Goal: Feedback & Contribution: Contribute content

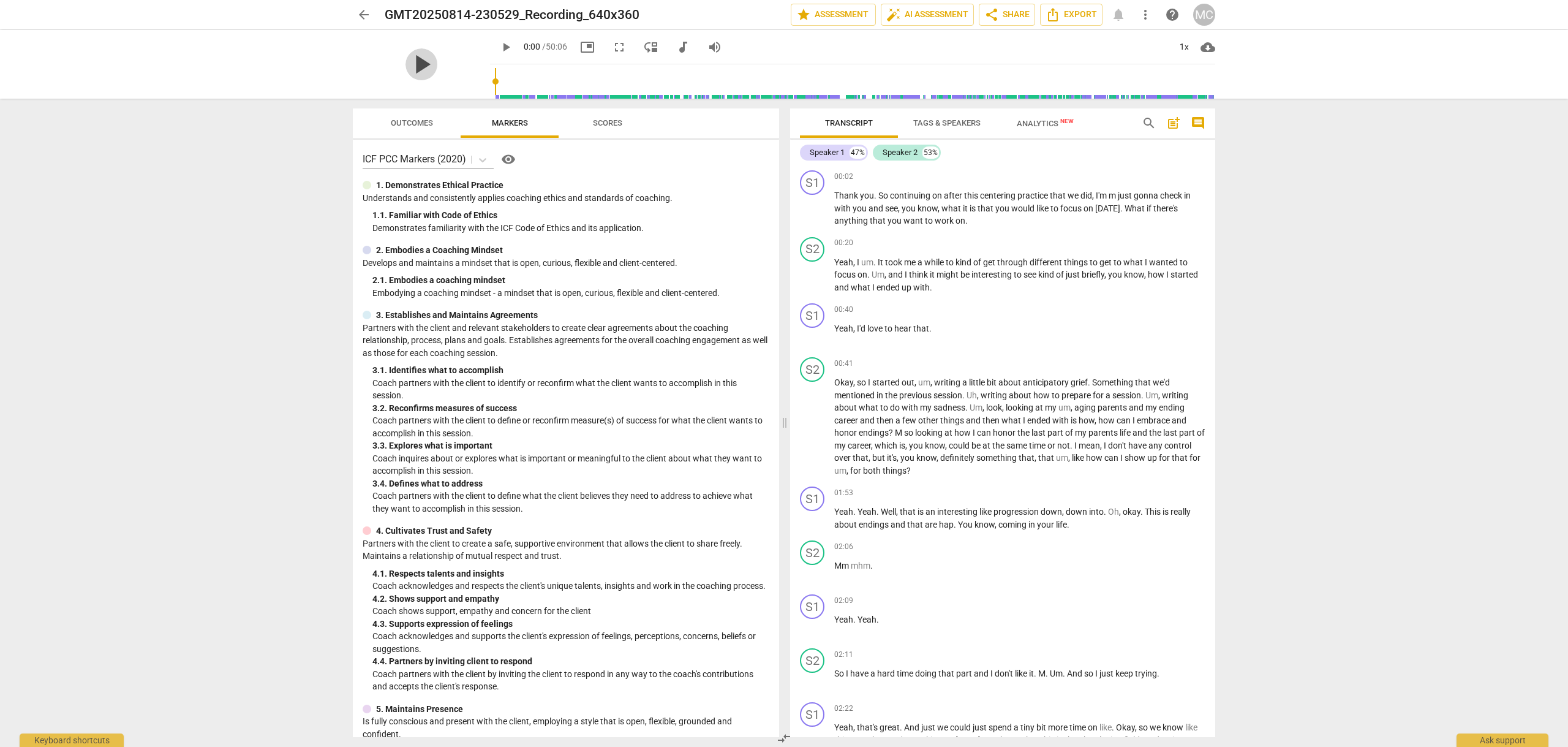
click at [412, 60] on span "play_arrow" at bounding box center [422, 64] width 32 height 32
click at [1151, 176] on p "Add competency" at bounding box center [1176, 177] width 58 height 11
click at [1218, 134] on b "3.Agreement" at bounding box center [1212, 137] width 42 height 14
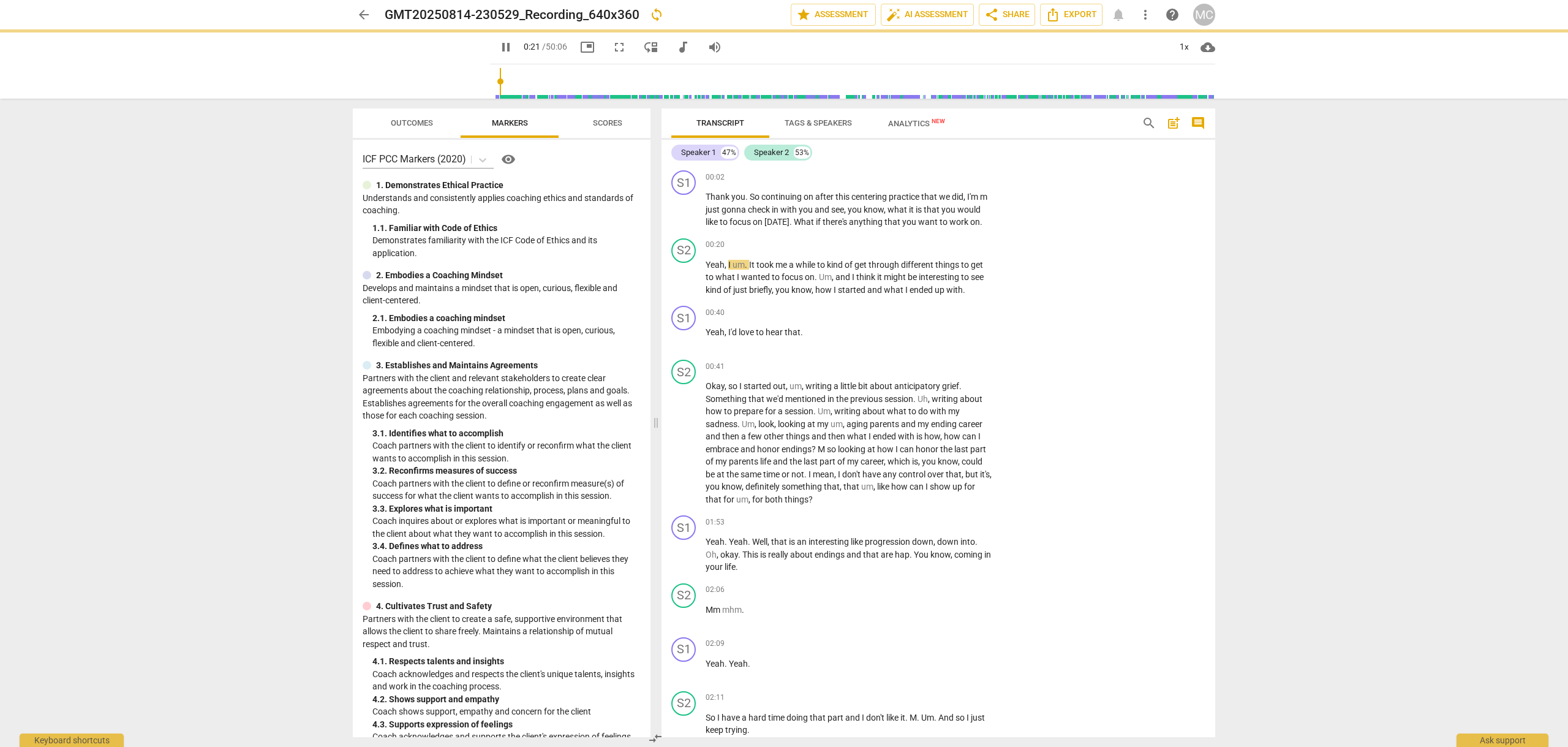
type input "22"
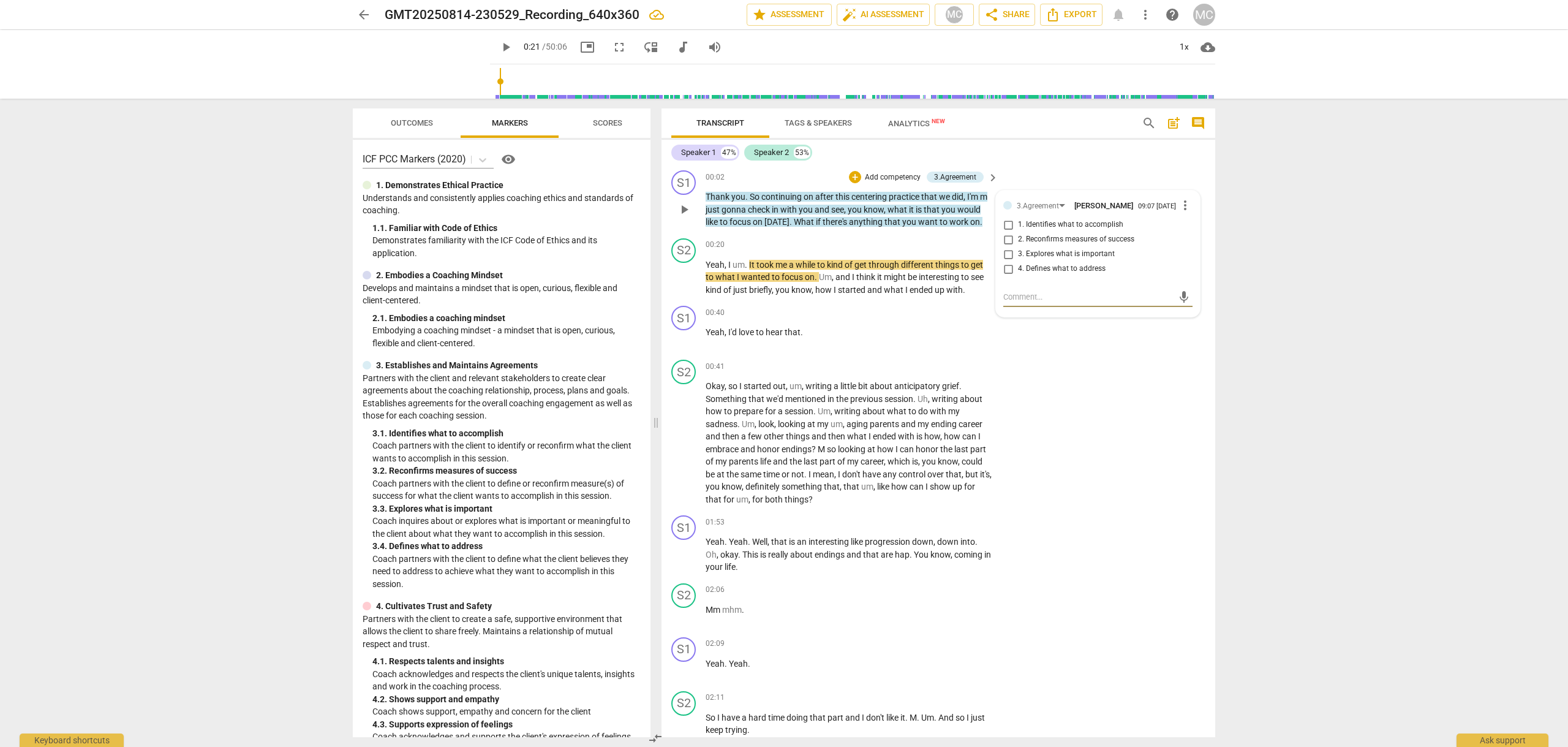
click at [1009, 227] on input "1. Identifies what to accomplish" at bounding box center [1009, 225] width 20 height 14
checkbox input "true"
click at [937, 242] on p "Add competency" at bounding box center [954, 245] width 58 height 11
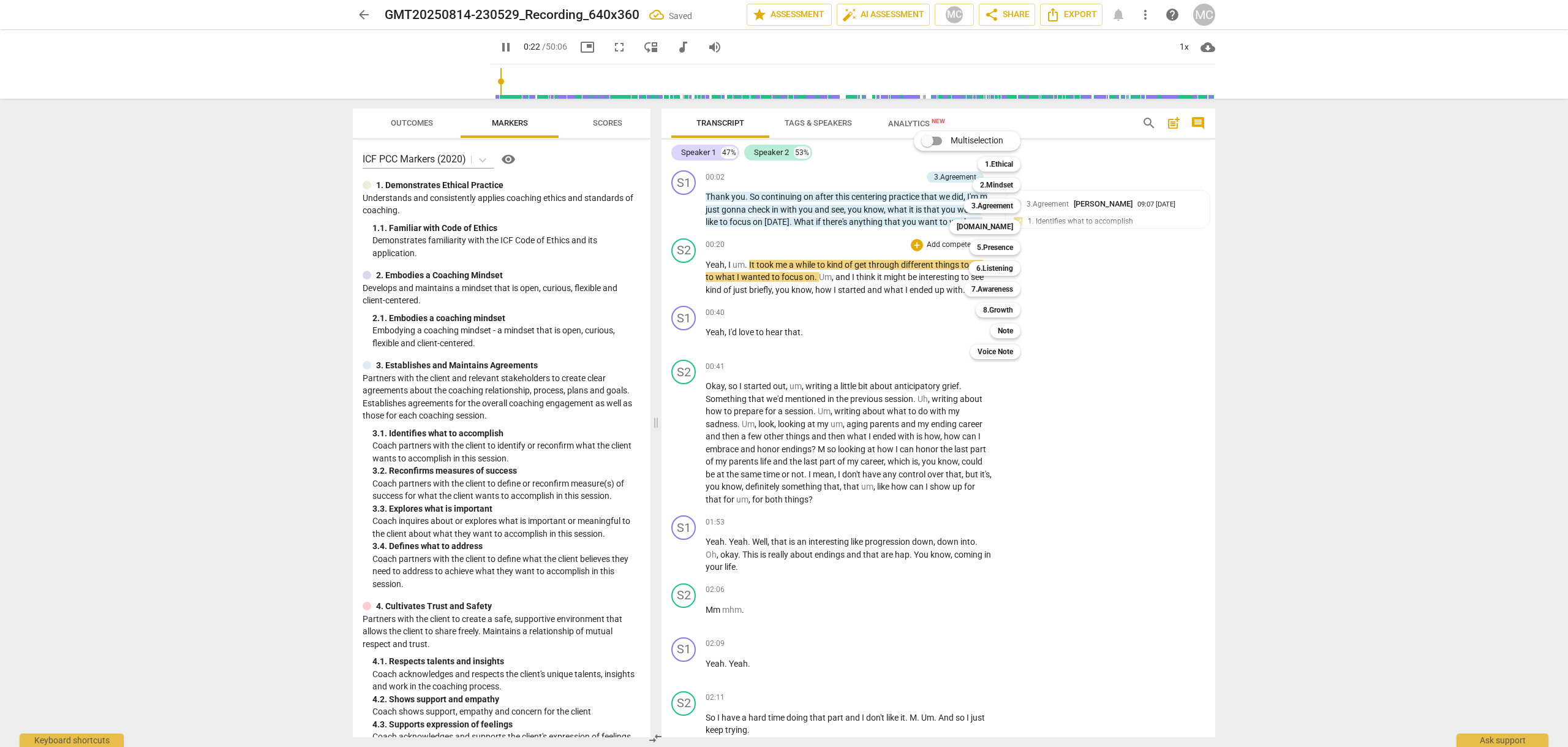
click at [871, 233] on div at bounding box center [784, 373] width 1568 height 747
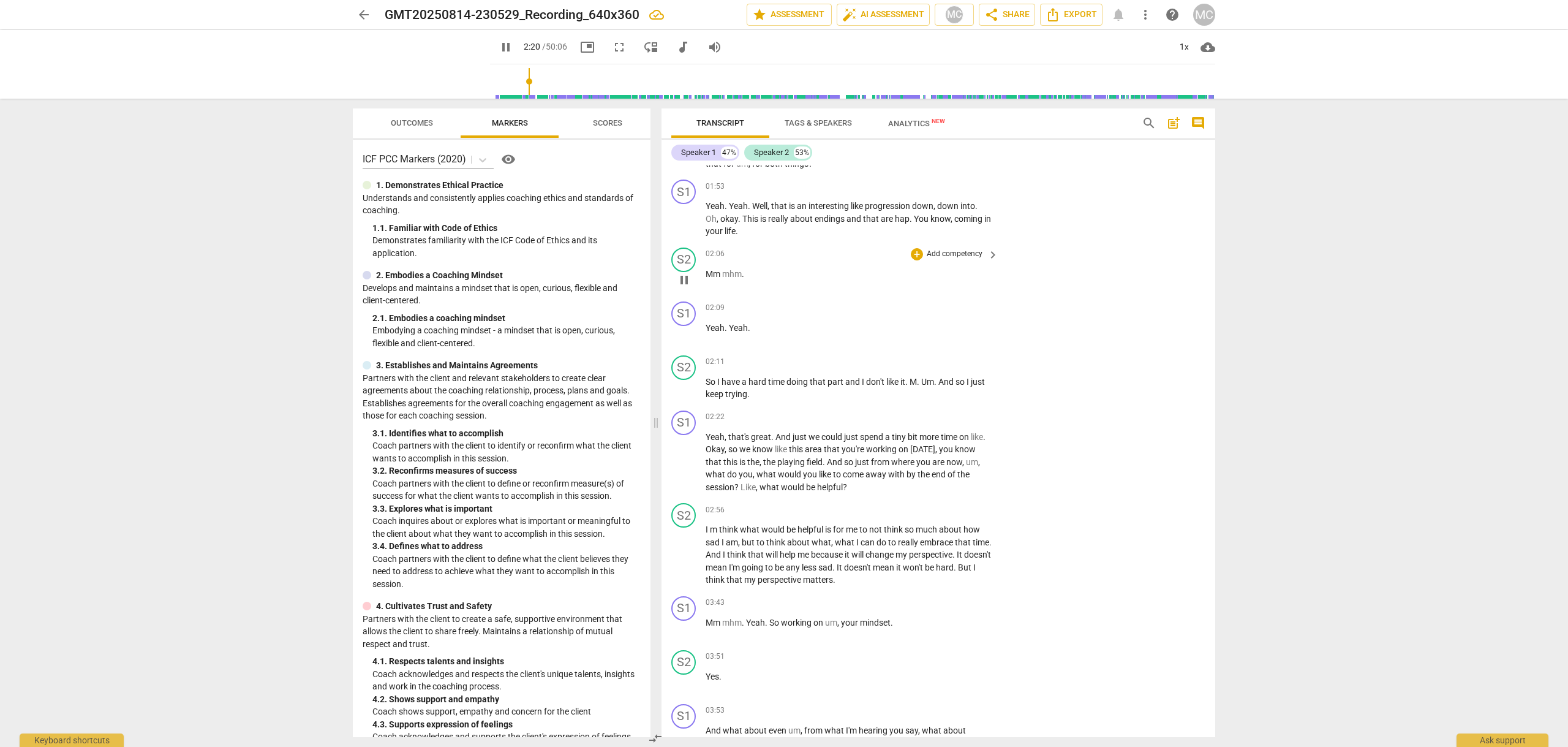
scroll to position [365, 0]
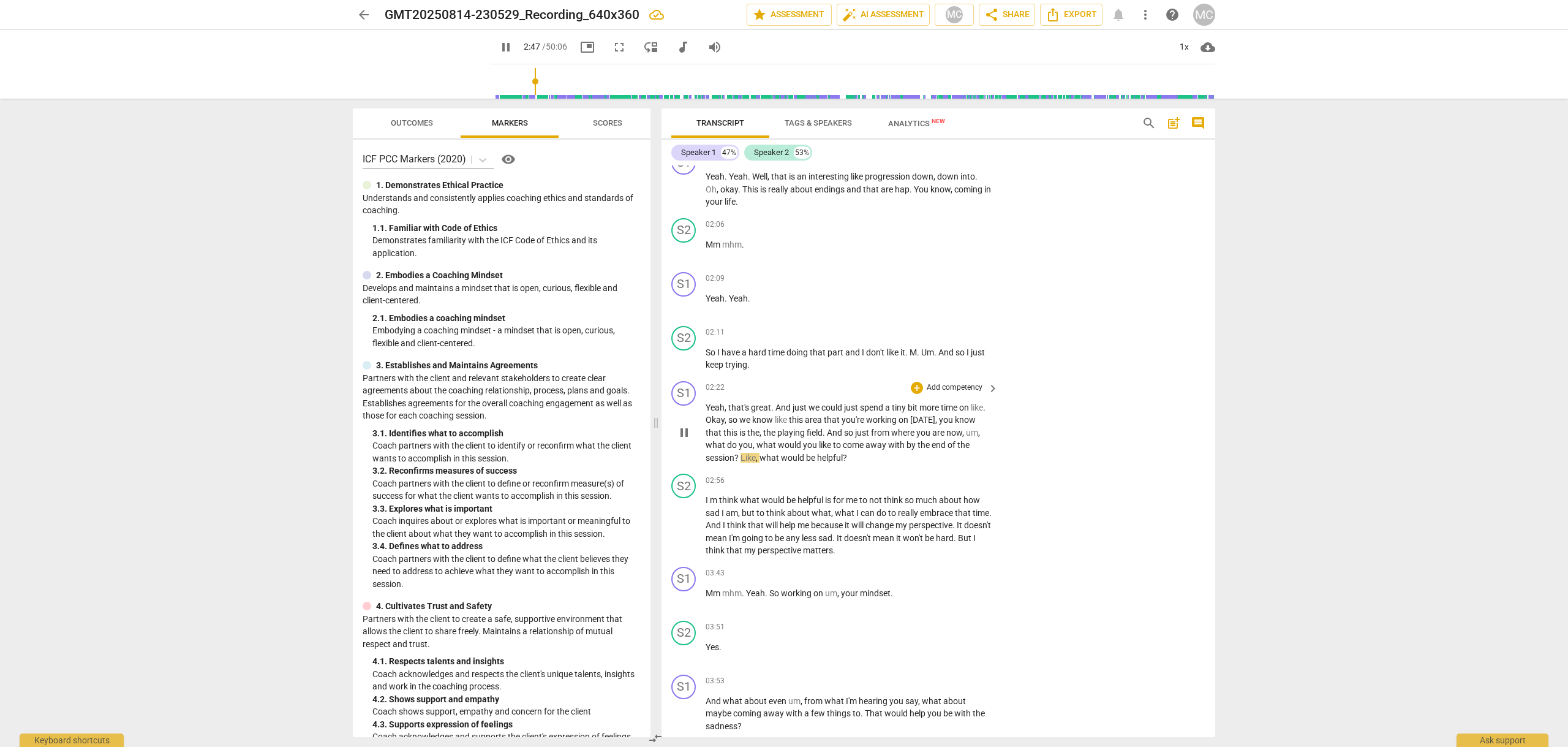
click at [949, 386] on p "Add competency" at bounding box center [954, 388] width 58 height 11
click at [991, 346] on b "3.Agreement" at bounding box center [992, 349] width 42 height 14
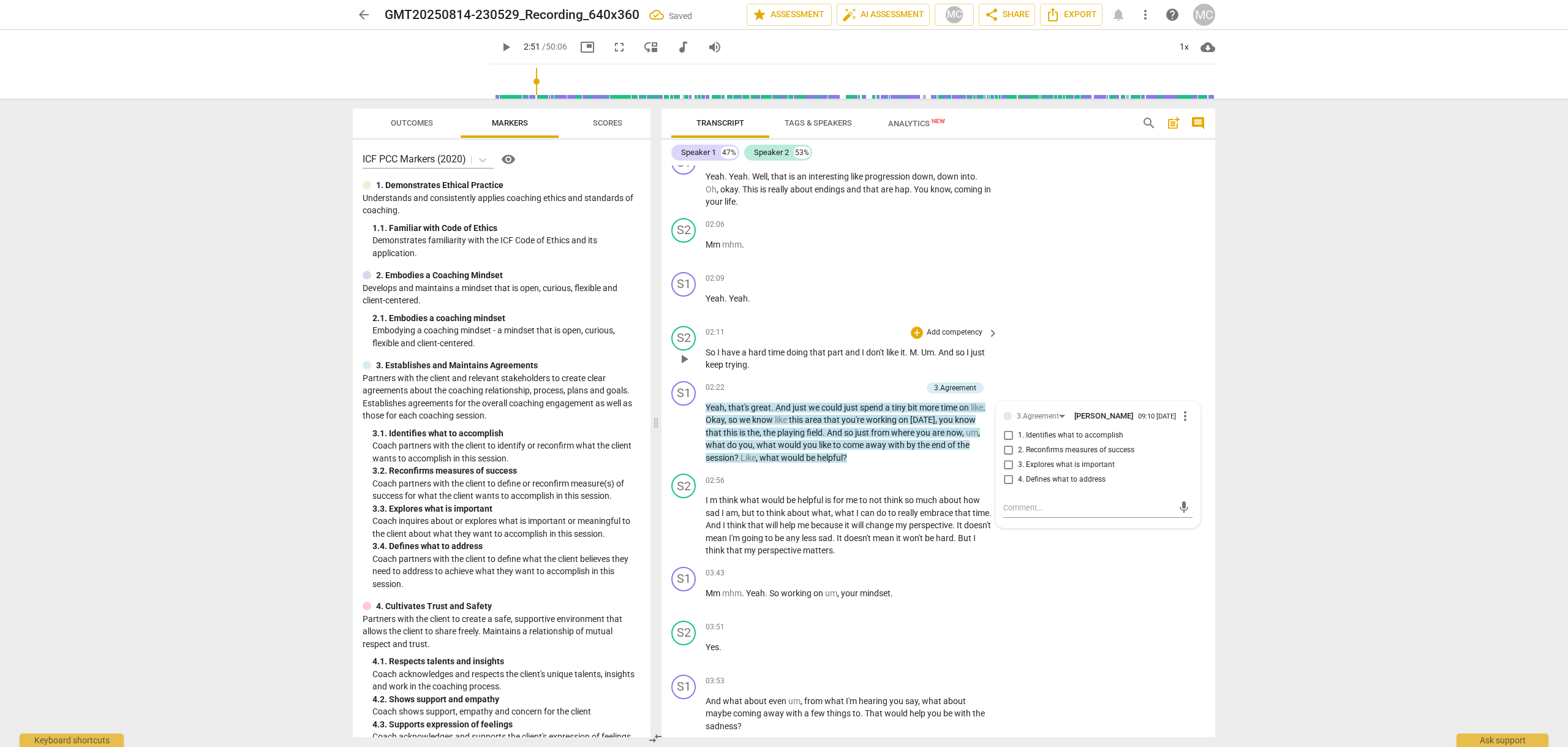
click at [1093, 357] on div "S2 play_arrow pause 02:11 + Add competency keyboard_arrow_right So I have a har…" at bounding box center [938, 349] width 554 height 55
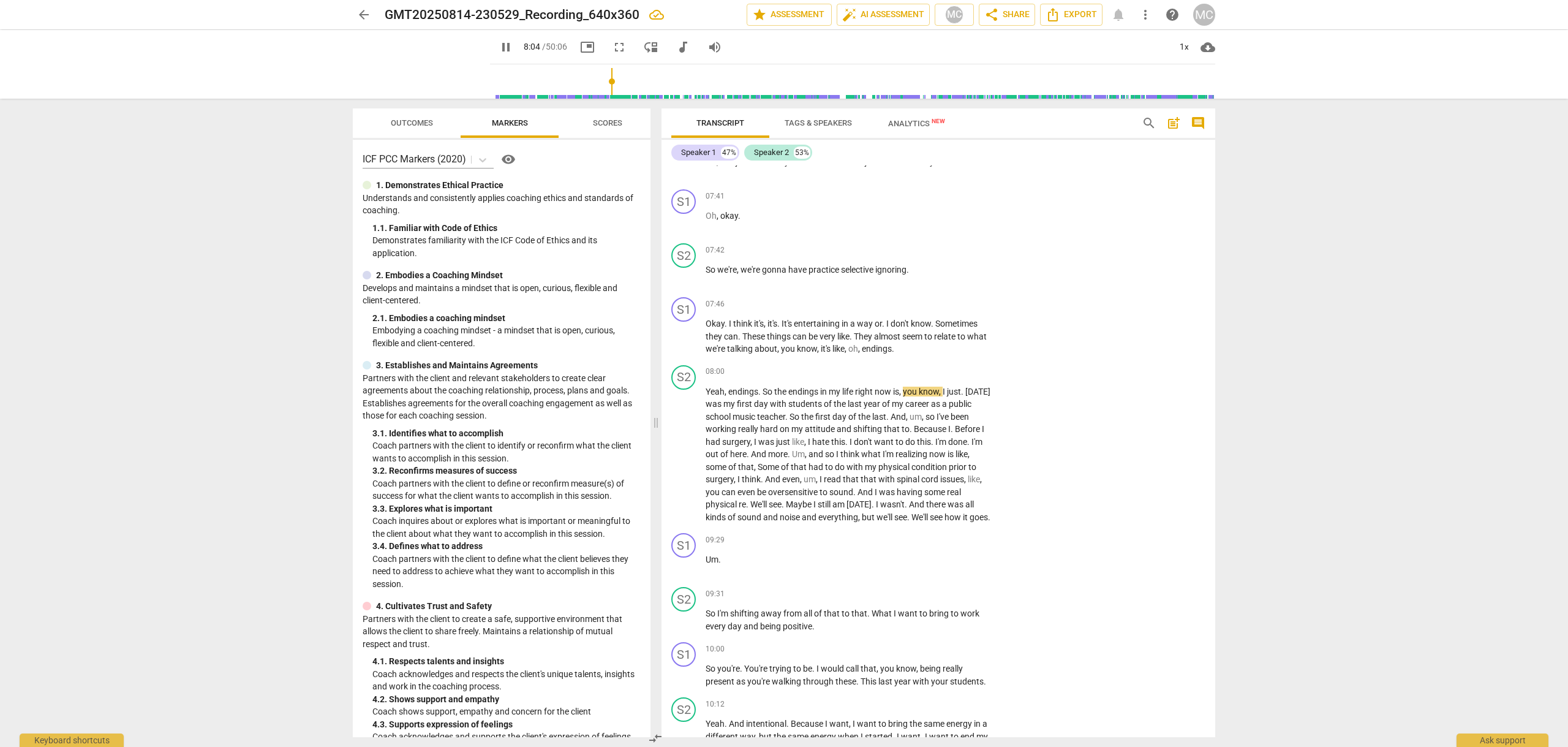
scroll to position [2157, 0]
click at [948, 301] on p "Add competency" at bounding box center [954, 303] width 58 height 11
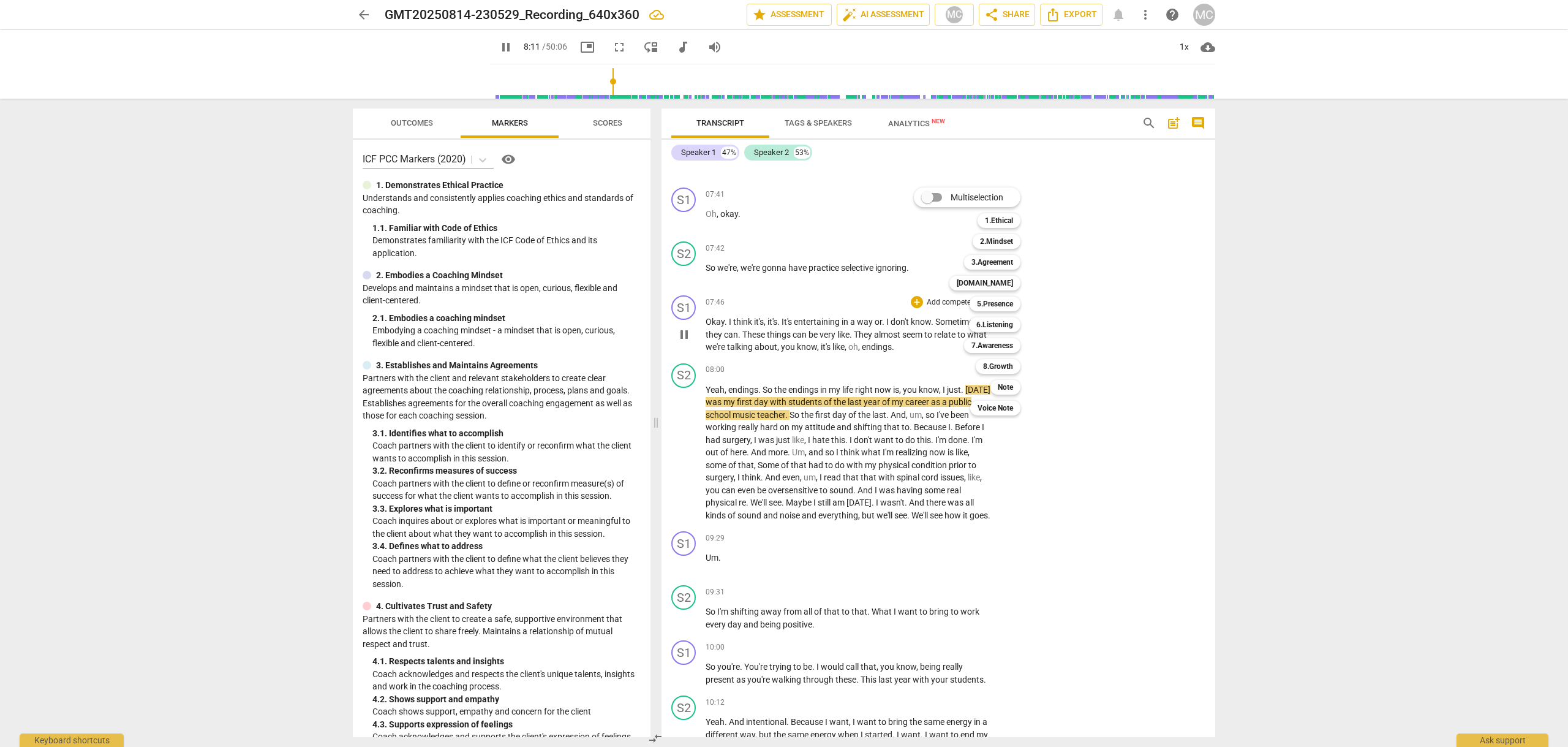
scroll to position [2158, 0]
click at [993, 303] on b "5.Presence" at bounding box center [995, 303] width 37 height 14
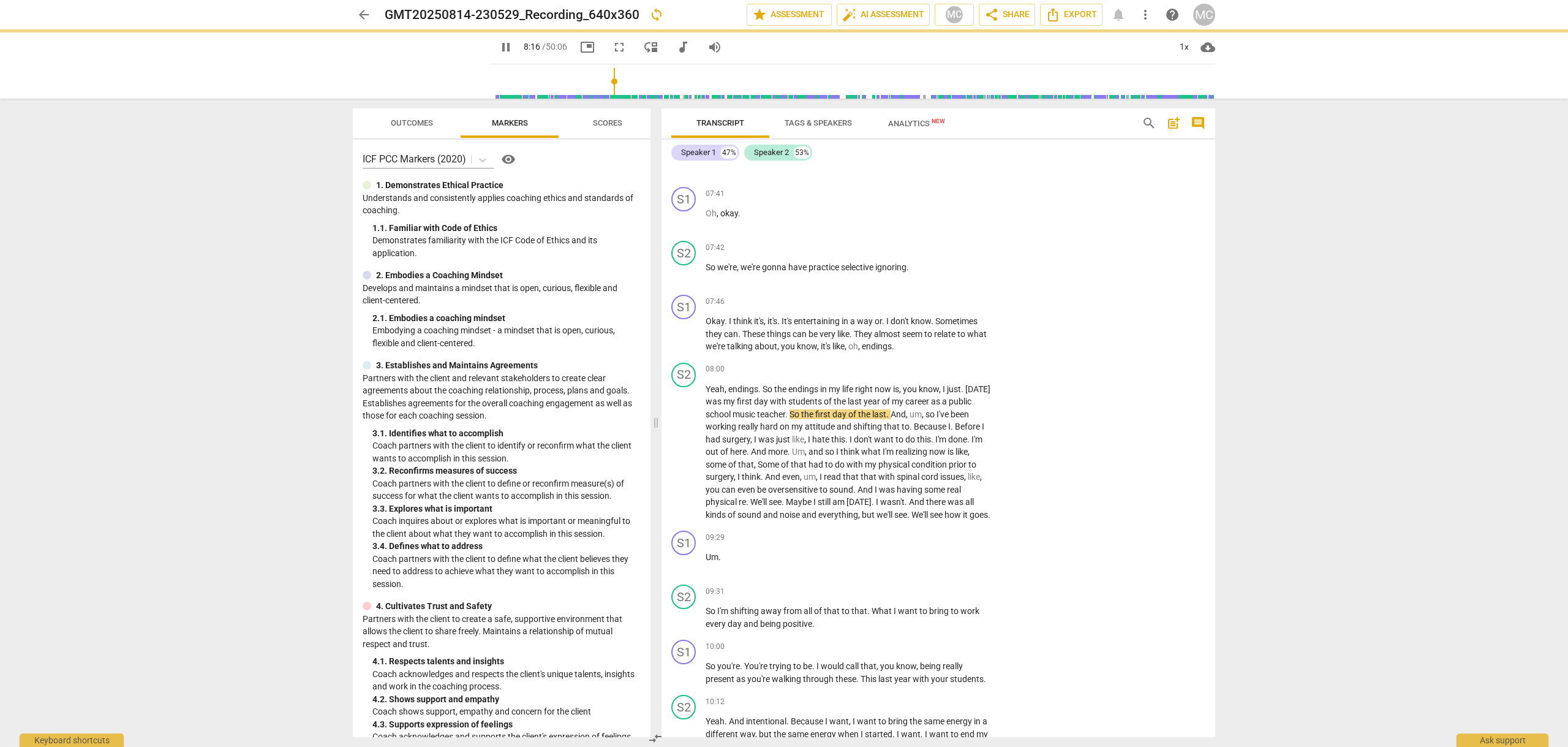
type input "497"
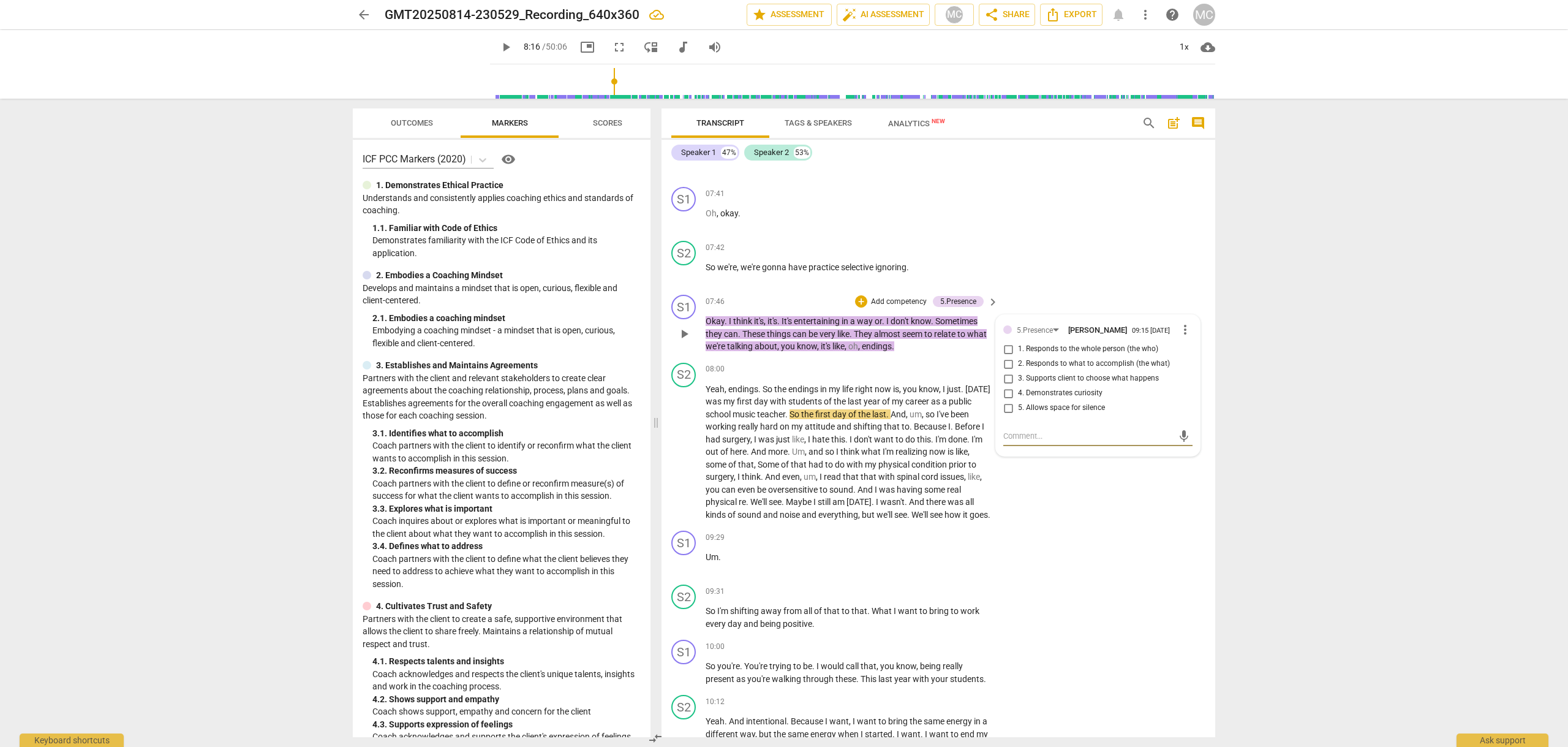
type textarea "I"
type textarea "I l"
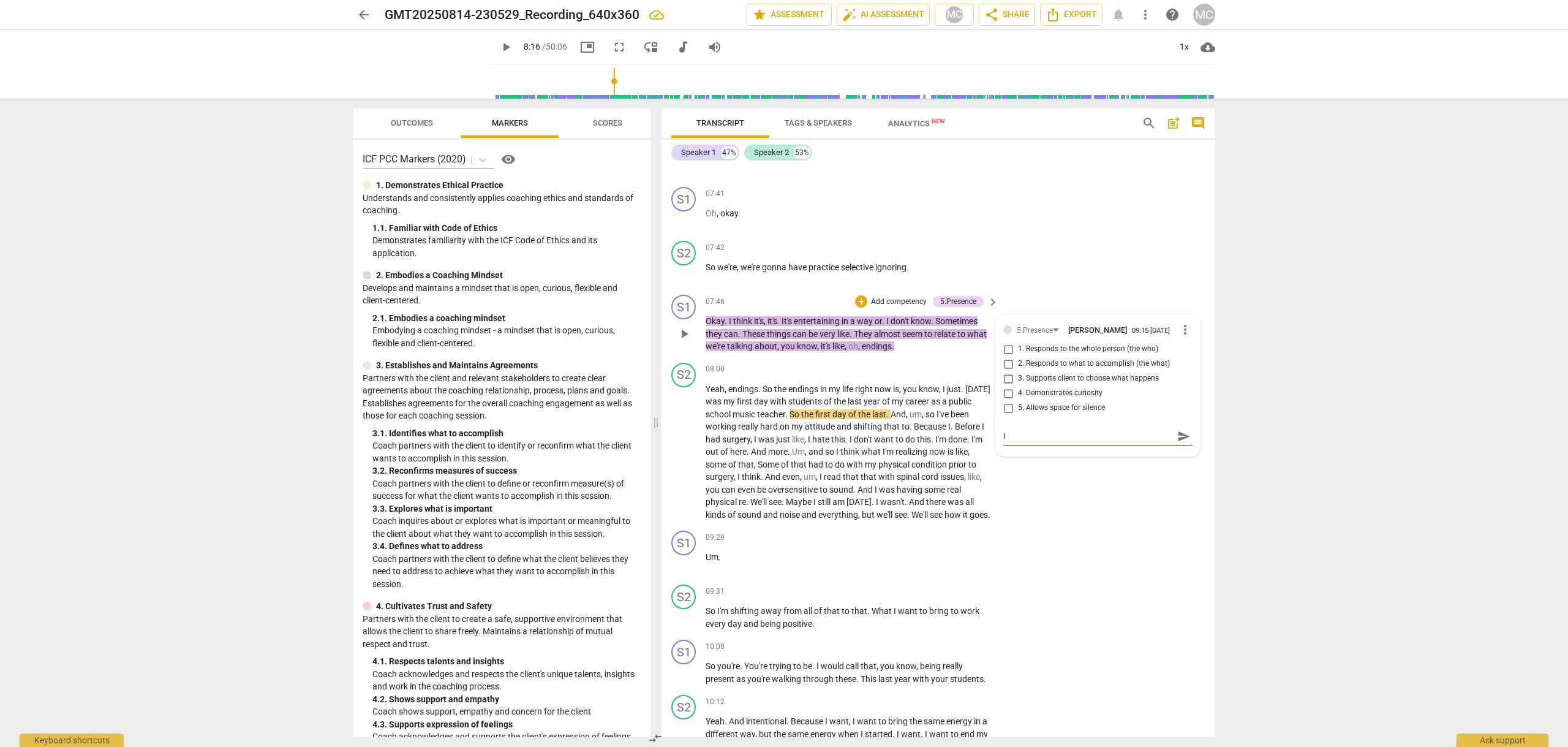
type textarea "I l"
type textarea "I lo"
type textarea "I lov"
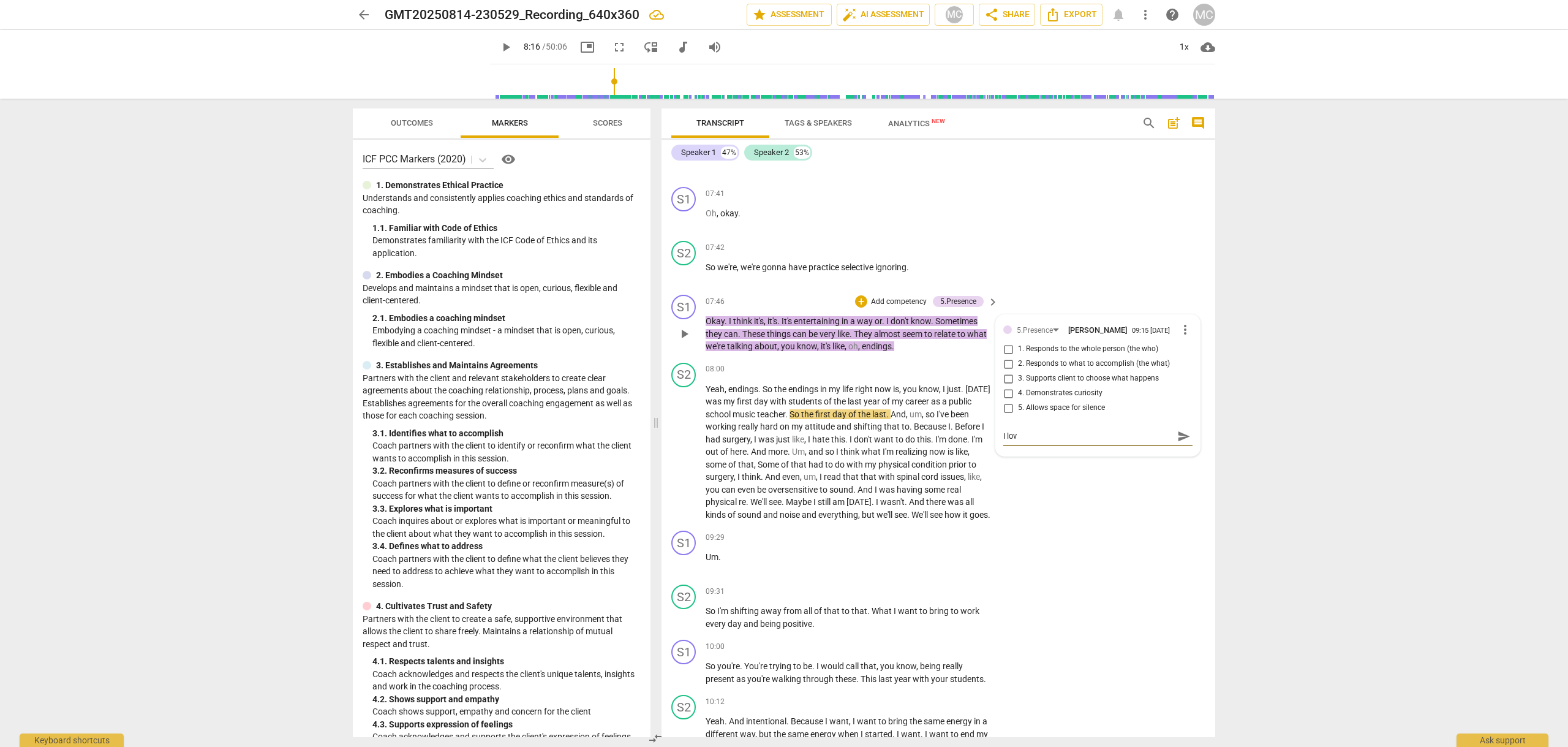
type textarea "I love"
type textarea "I love y"
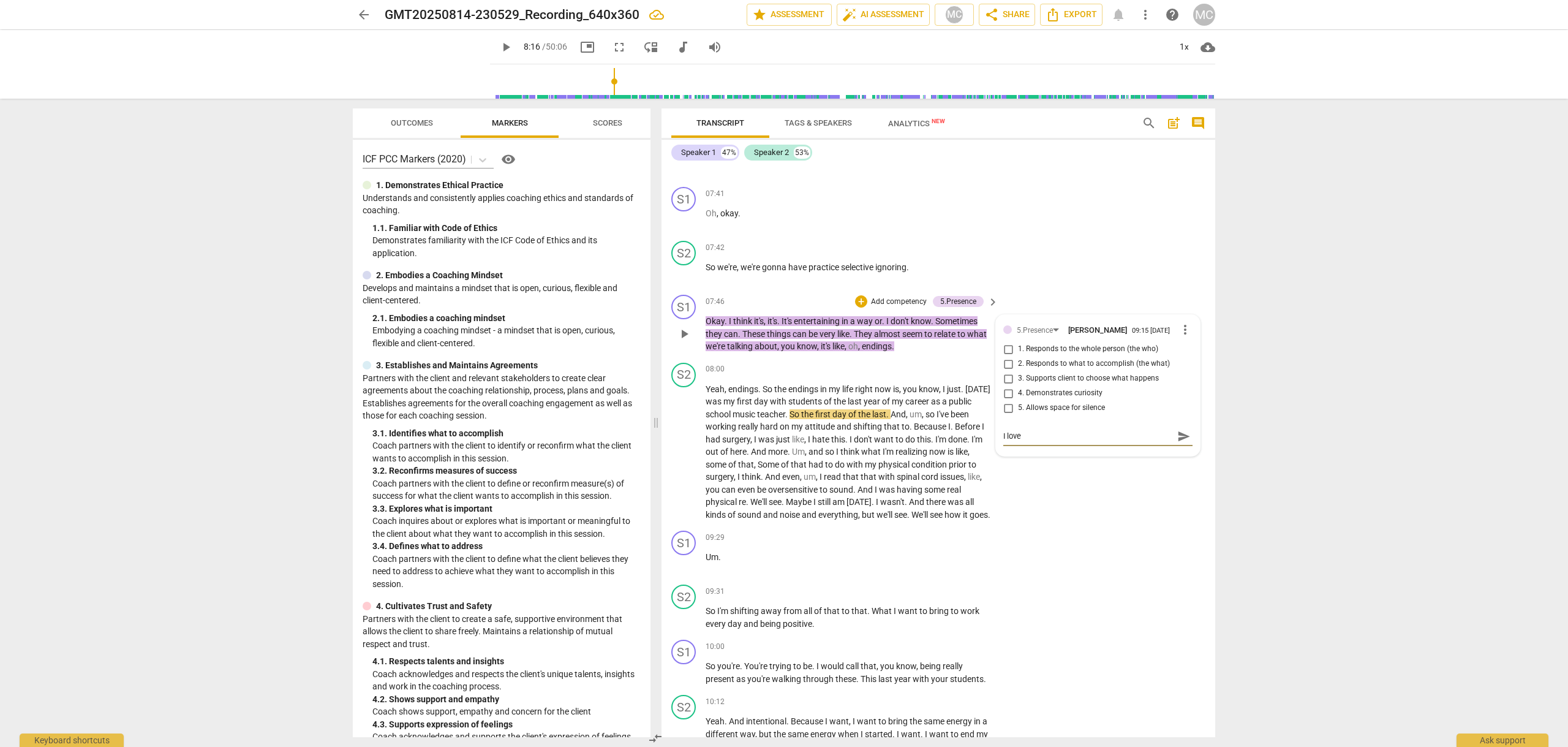
type textarea "I love y"
type textarea "I love yo"
type textarea "I love you"
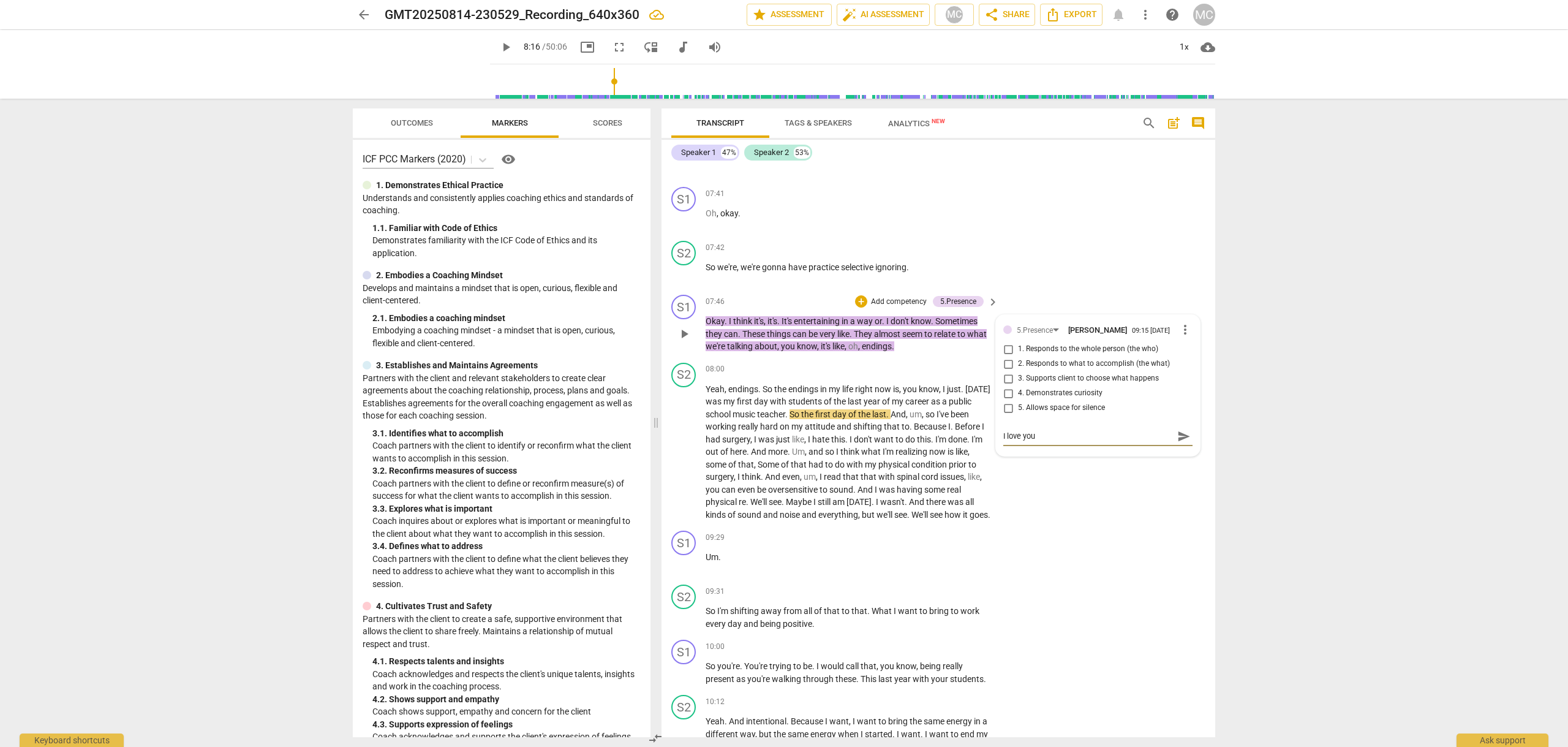
type textarea "I love your"
type textarea "I love your h"
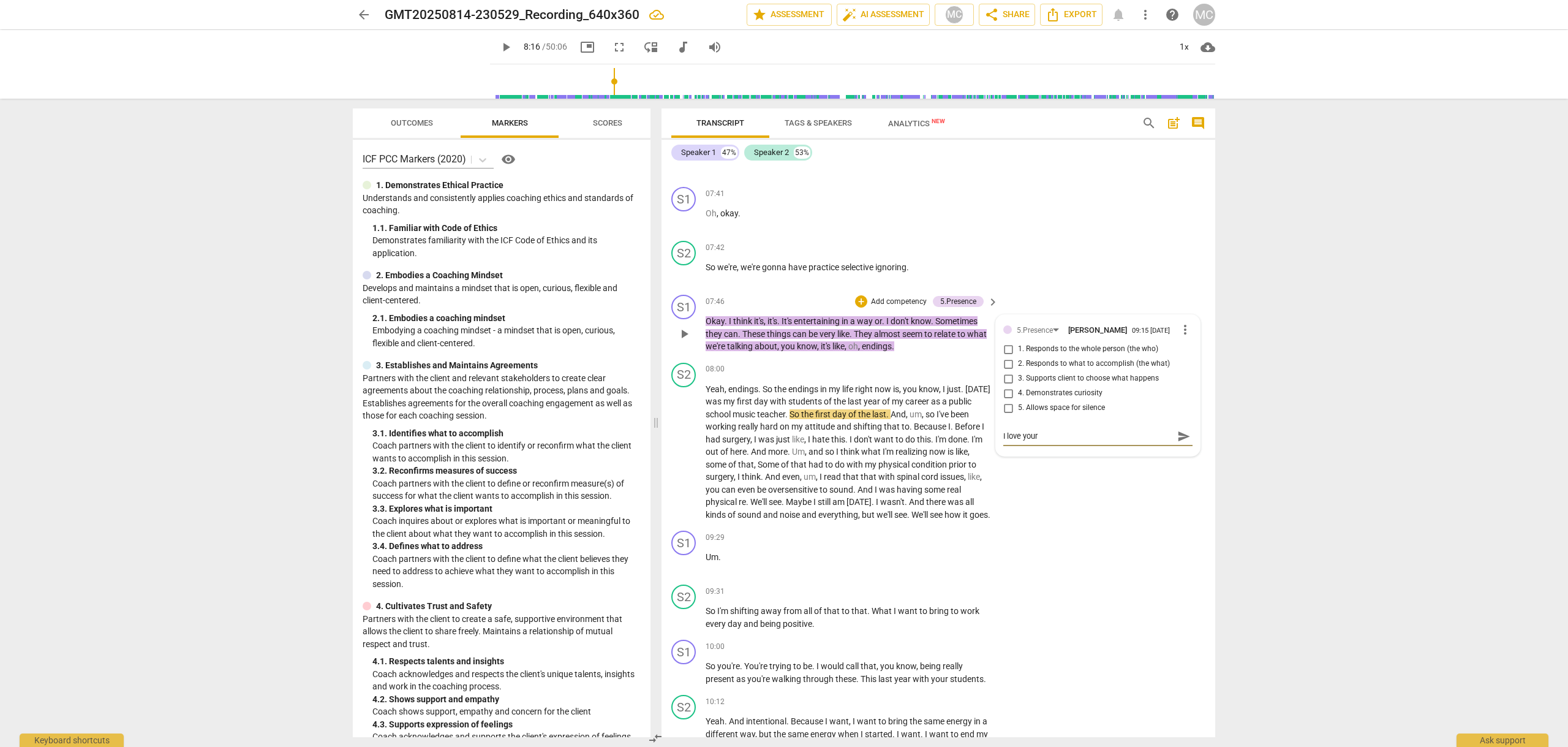
type textarea "I love your h"
type textarea "I love your hu"
type textarea "I love your hum"
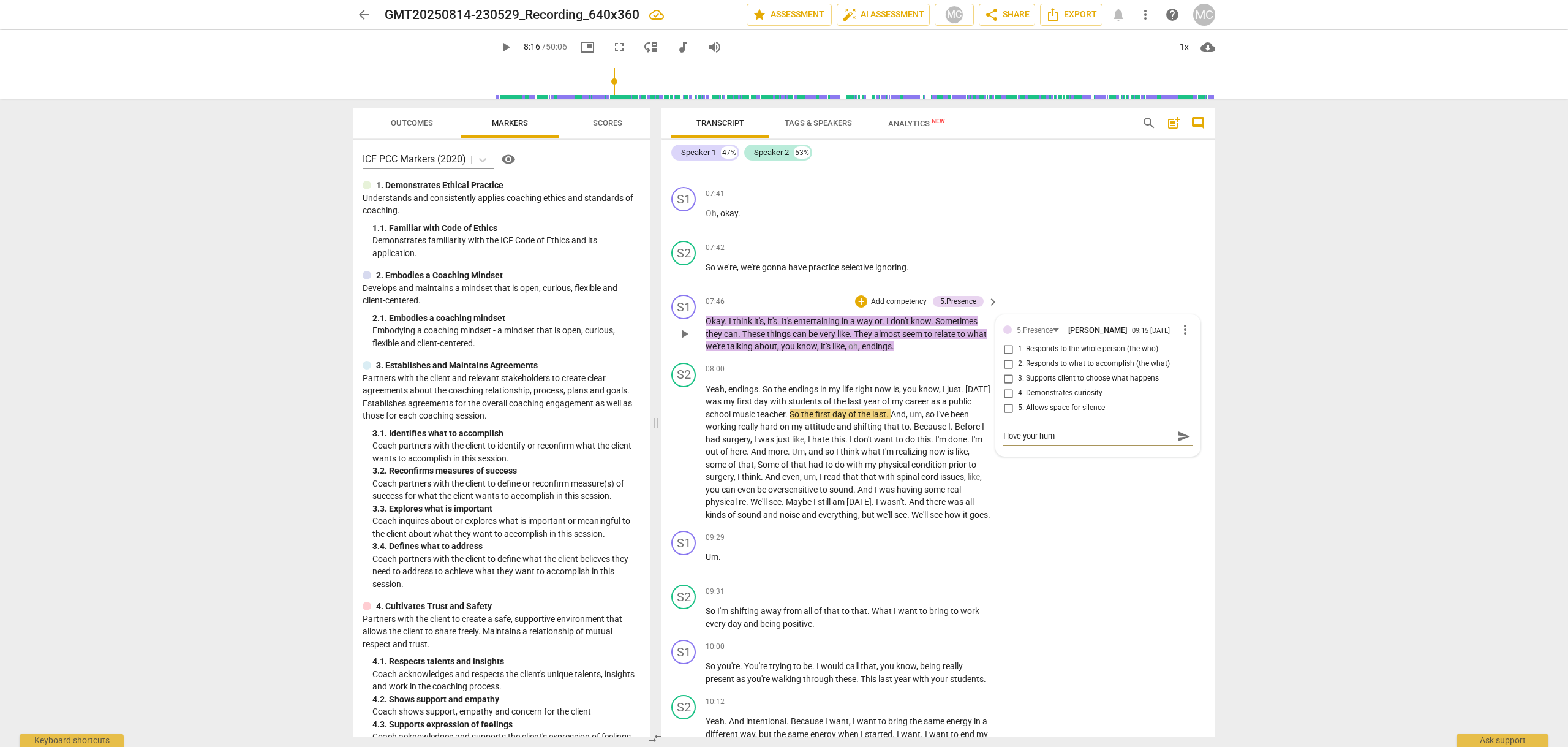
type textarea "I love your humo"
type textarea "I love your humor"
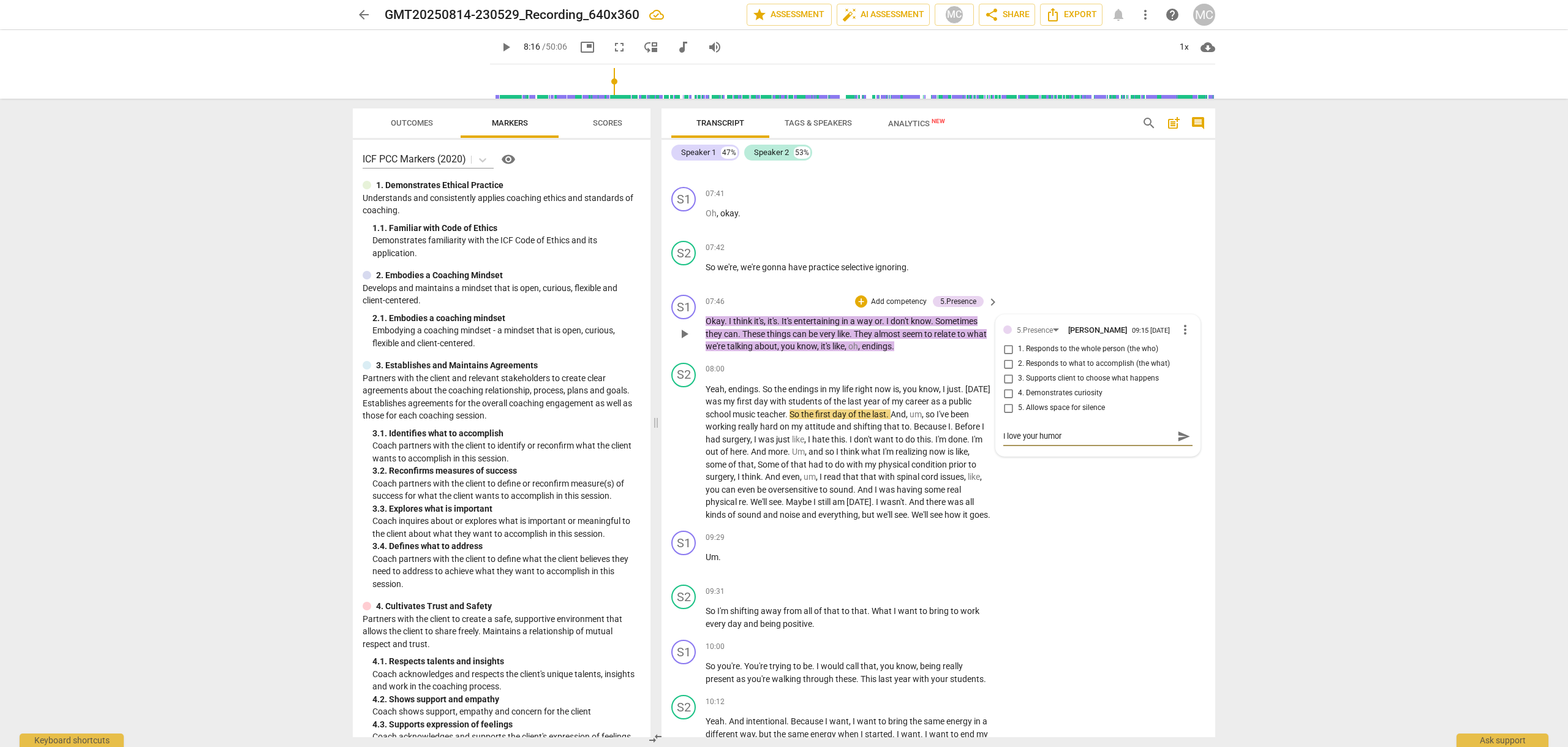
type textarea "I love your humor"
type textarea "I love your humor h"
type textarea "I love your humor he"
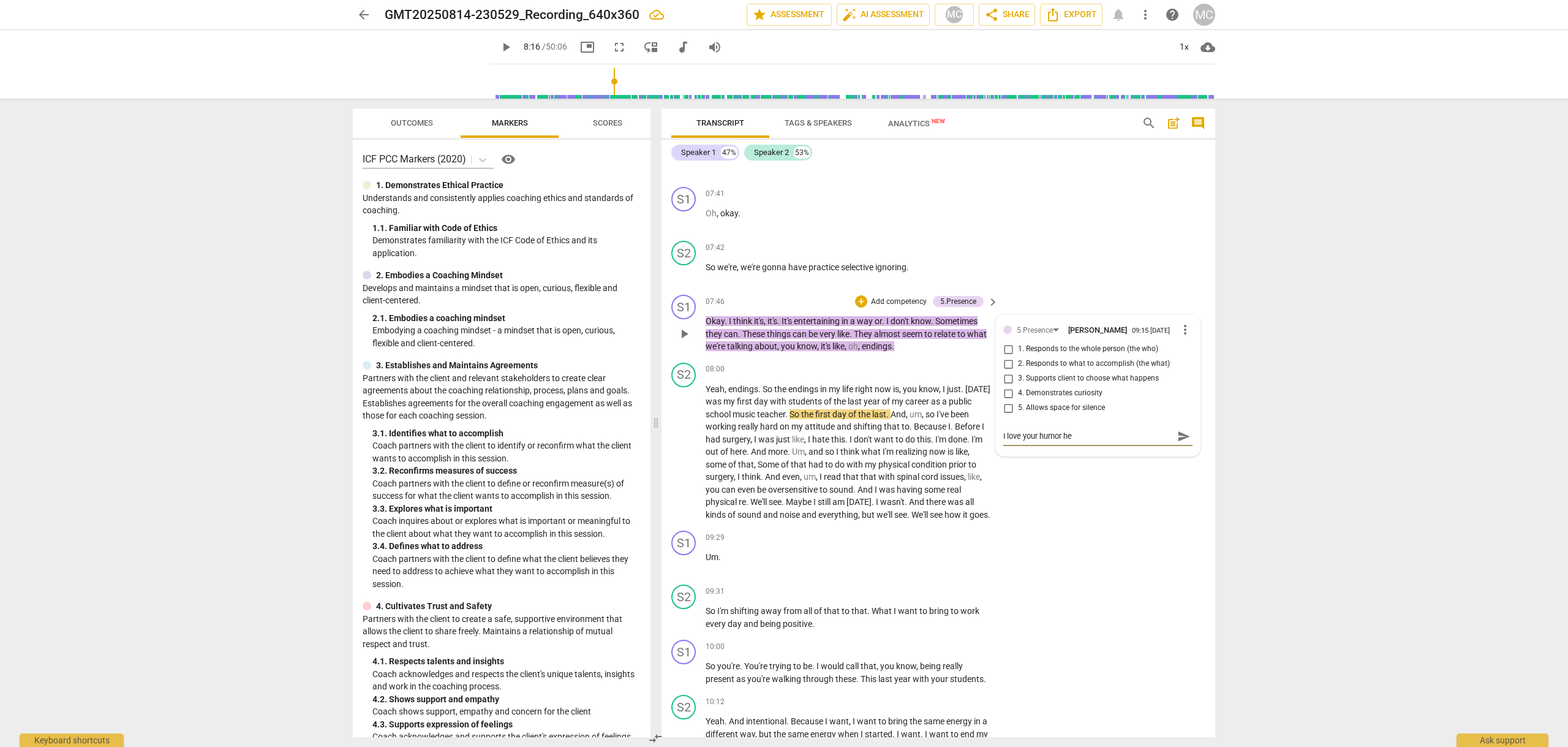
type textarea "I love your humor her"
type textarea "I love your humor here"
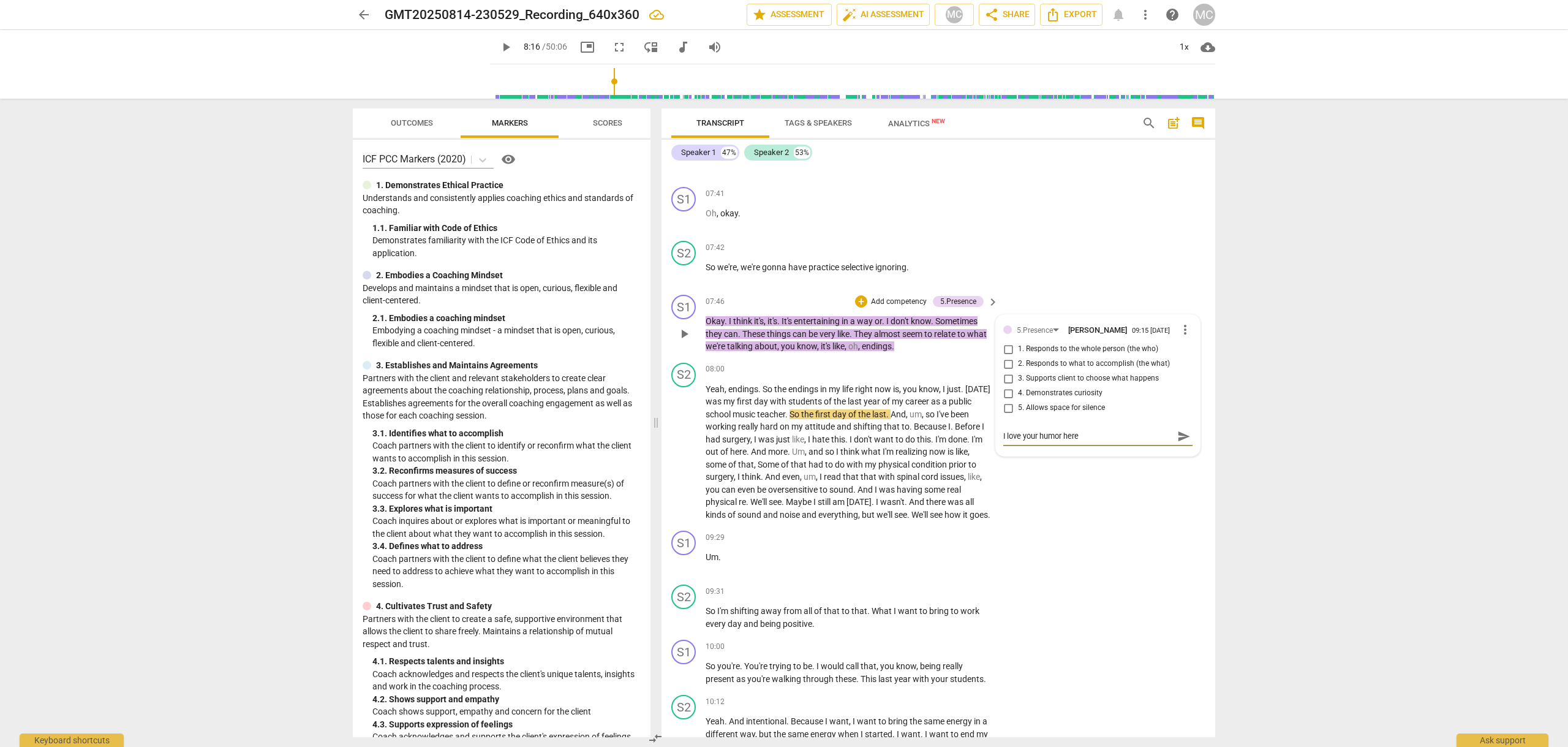
type textarea "I love your humor here"
type textarea "I love your humor here a"
type textarea "I love your humor here an"
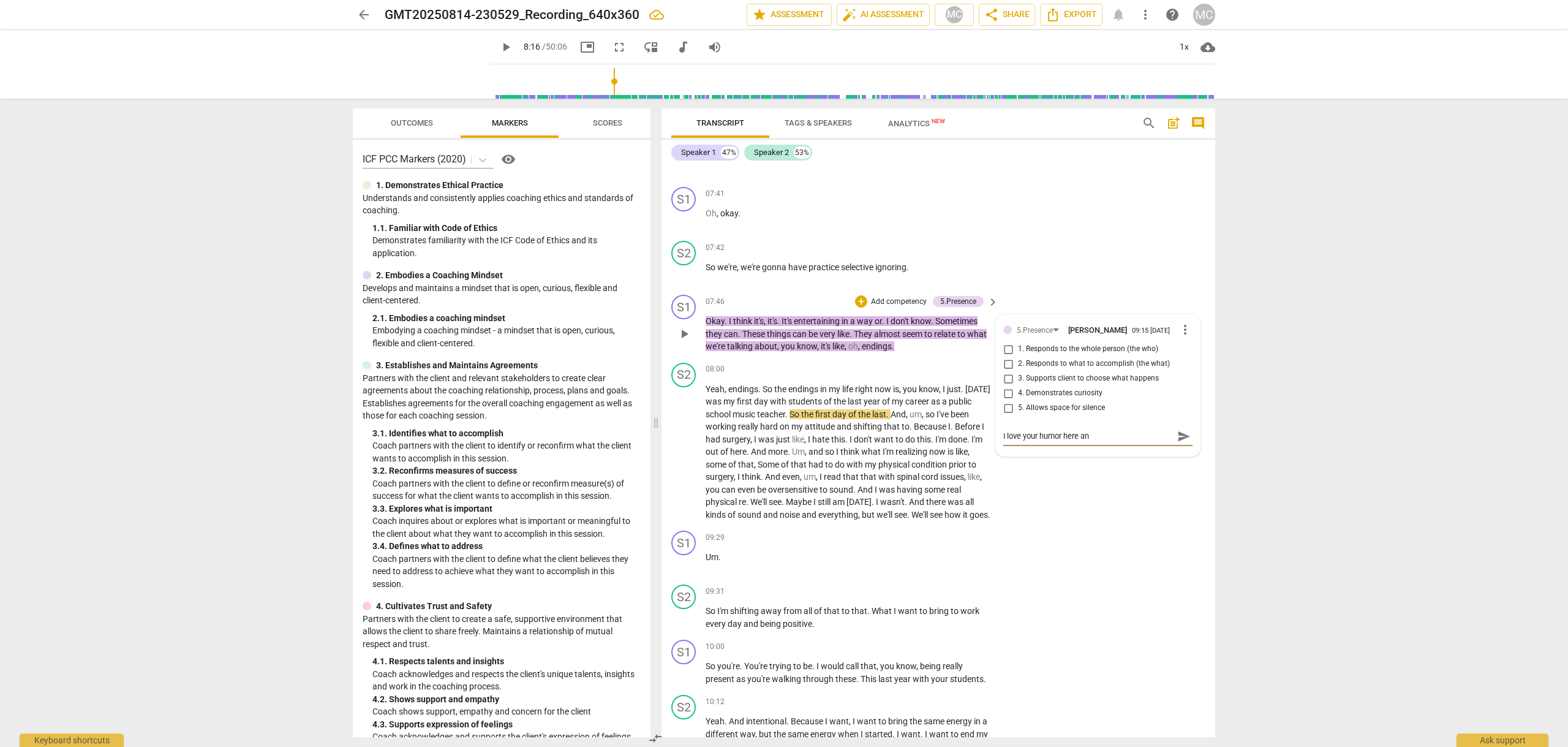
type textarea "I love your humor here and"
type textarea "I love your humor here and h"
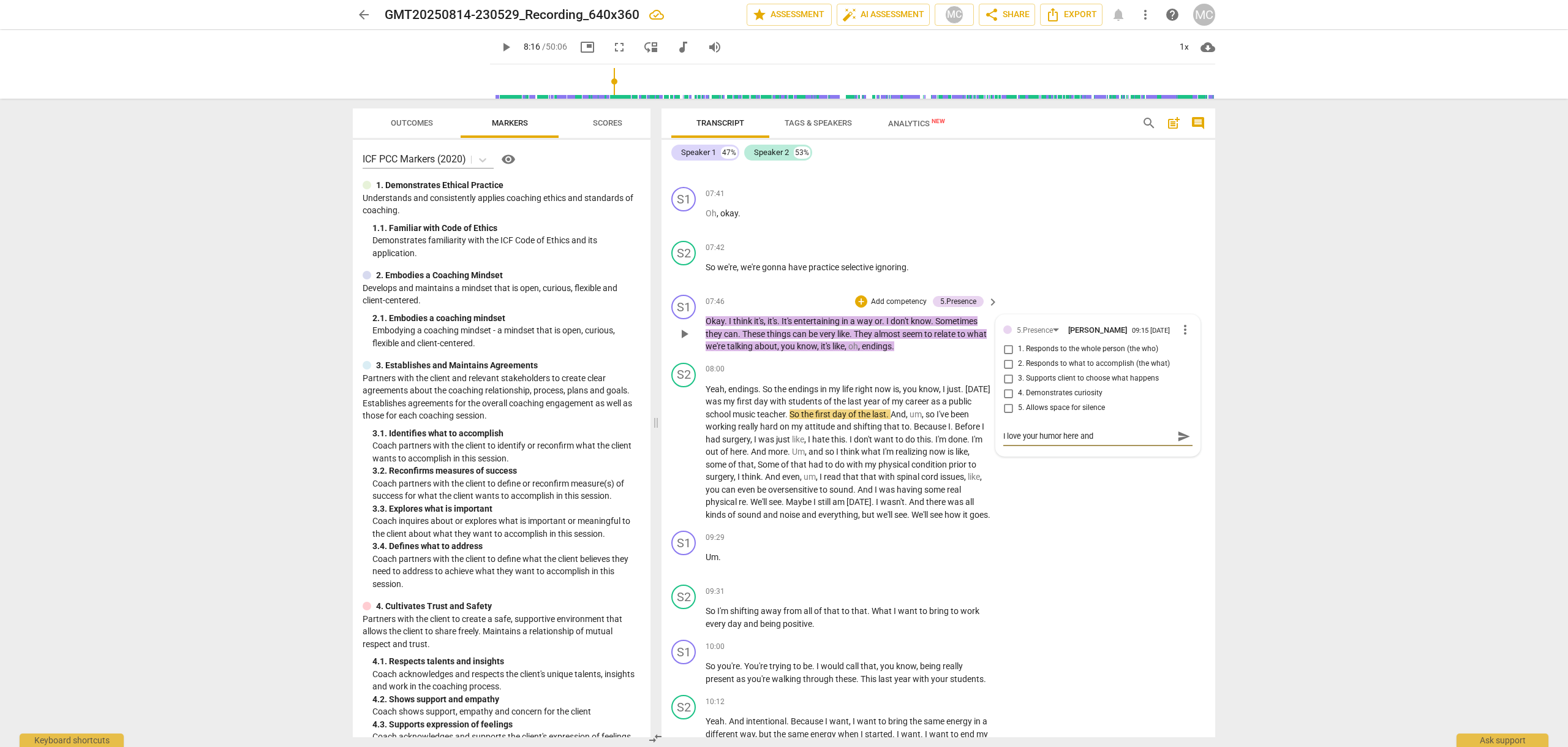
type textarea "I love your humor here and h"
type textarea "I love your humor here and ho"
type textarea "I love your humor here and how"
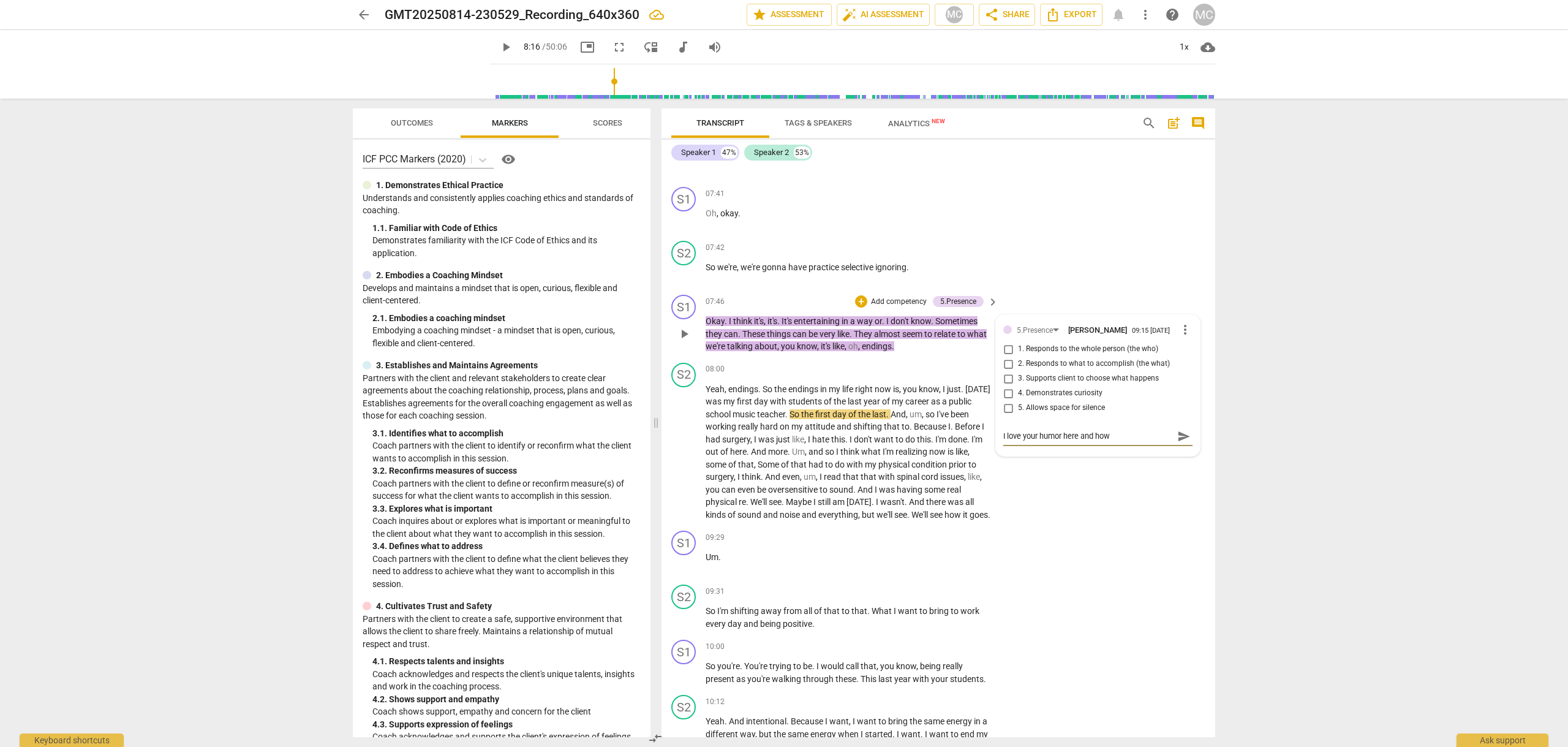
type textarea "I love your humor here and how"
type textarea "I love your humor here and how y"
type textarea "I love your humor here and how yo"
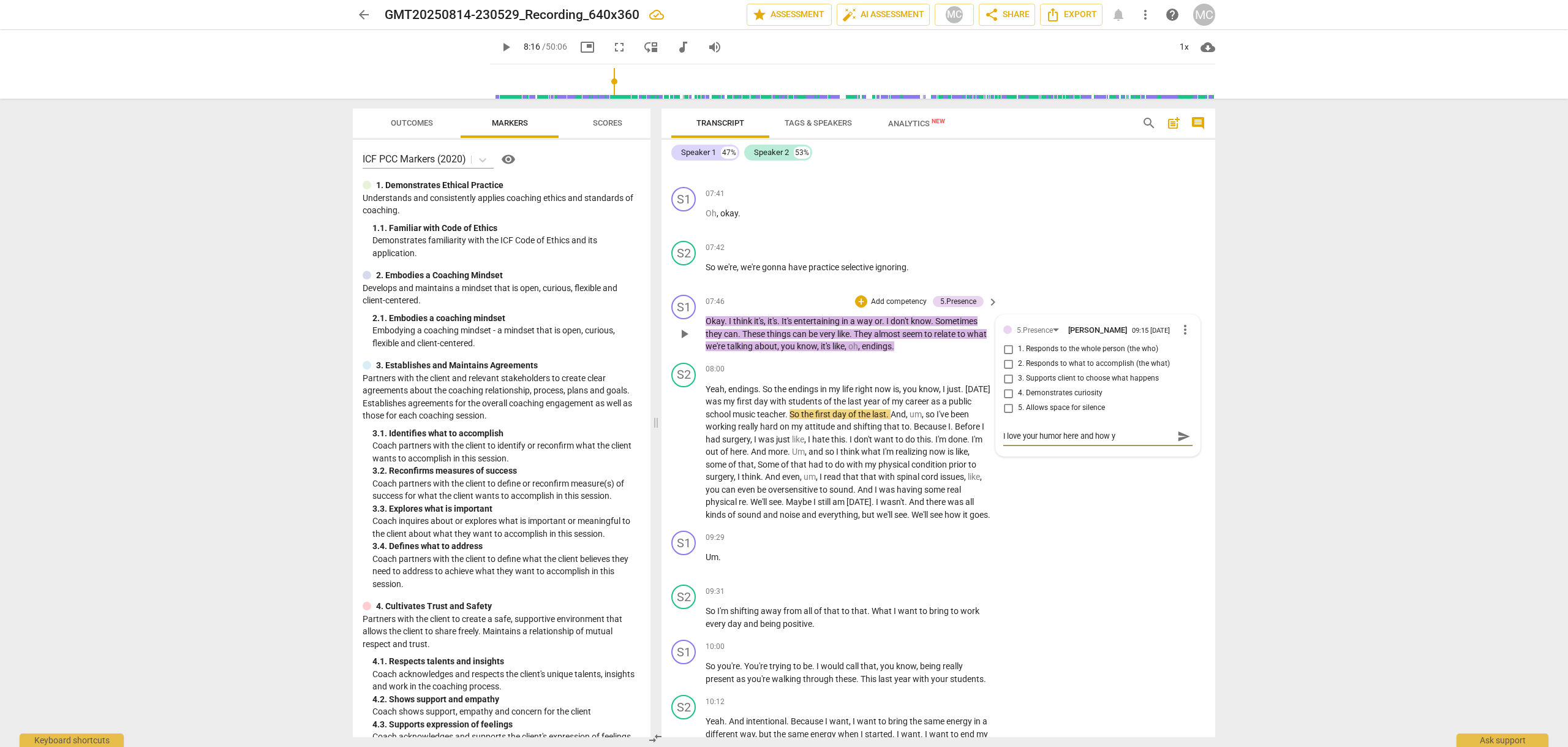
type textarea "I love your humor here and how yo"
type textarea "I love your humor here and how you"
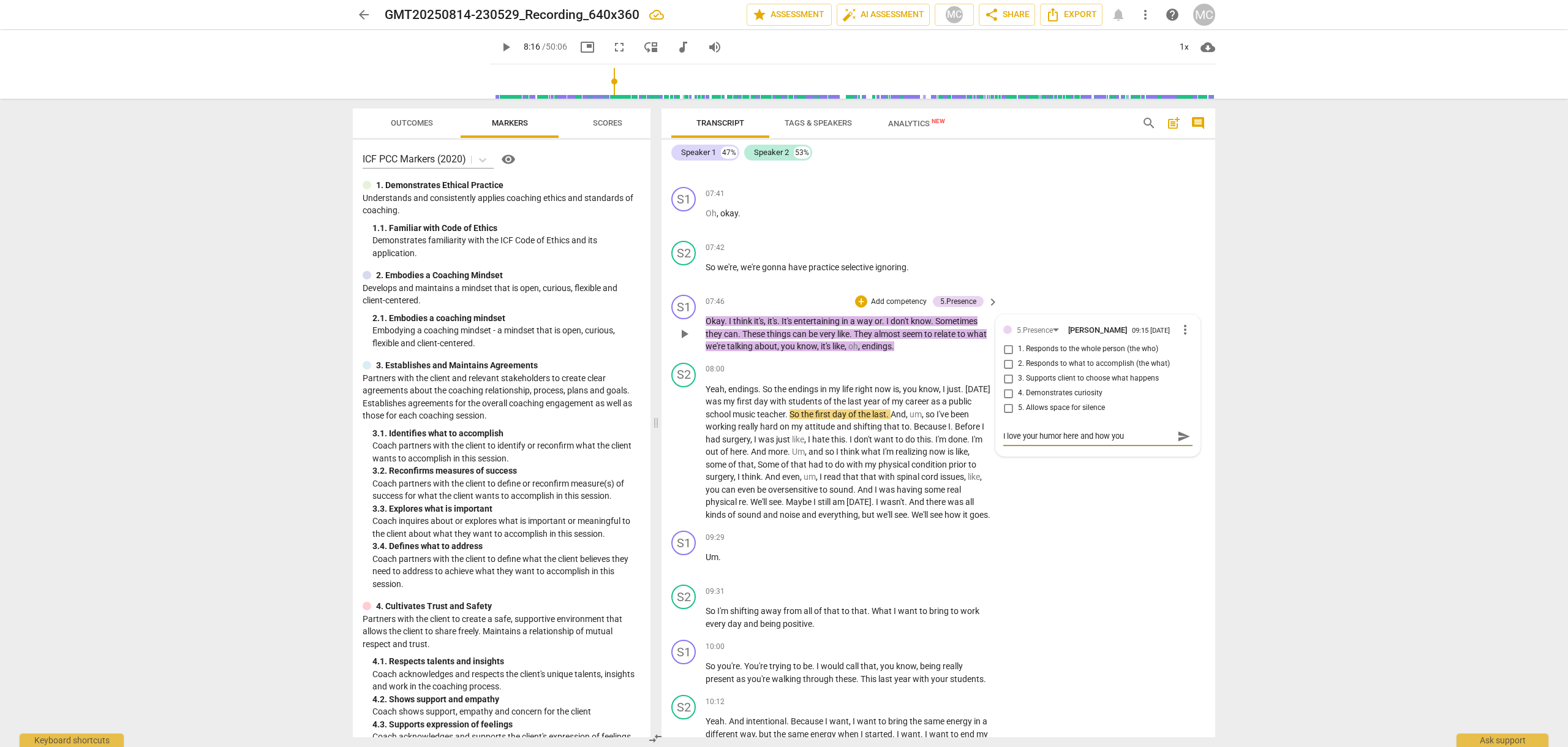
type textarea "I love your humor here and how you i"
type textarea "I love your humor here and how you in"
type textarea "I love your humor here and how you inc"
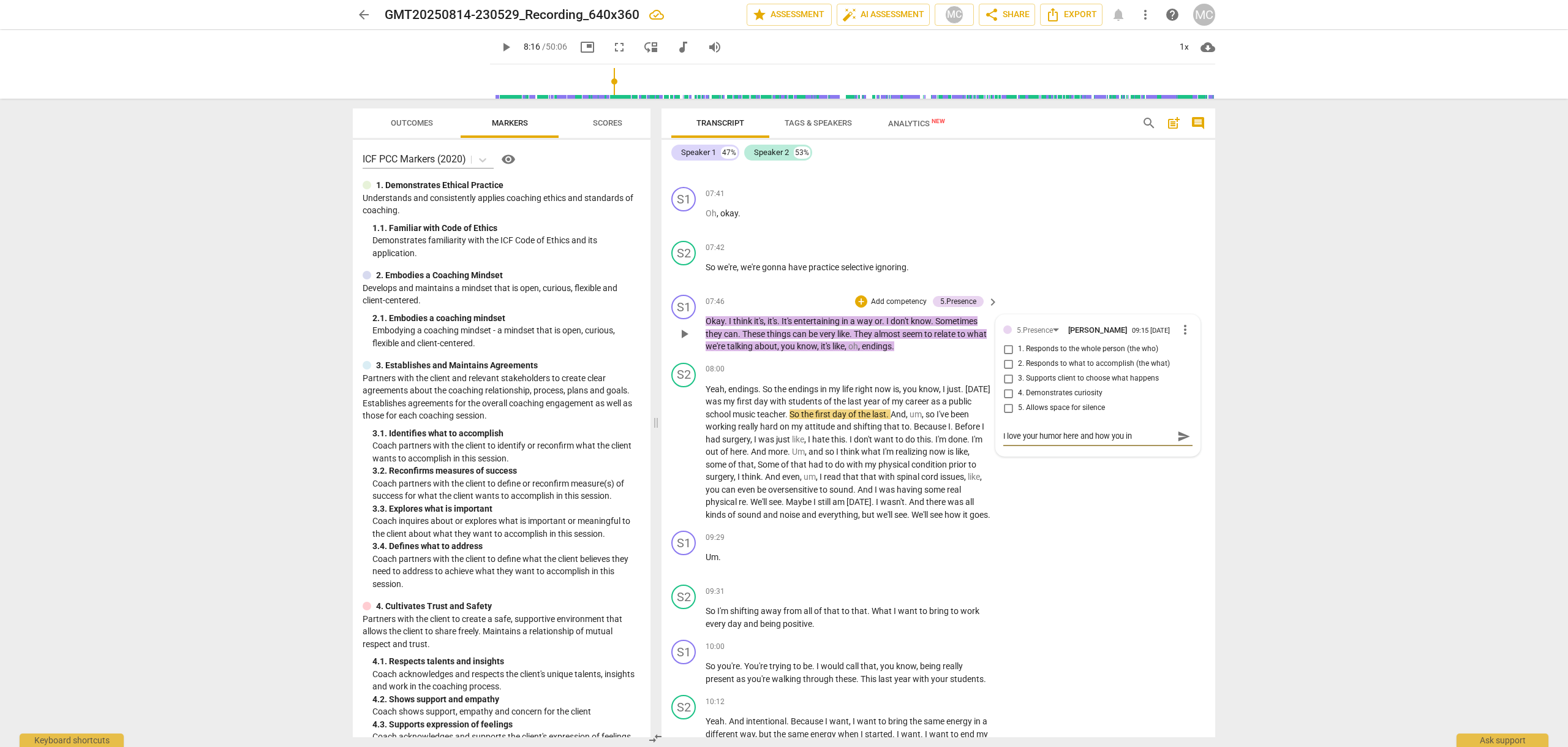
type textarea "I love your humor here and how you inc"
type textarea "I love your humor here and how you inco"
type textarea "I love your humor here and how you incor"
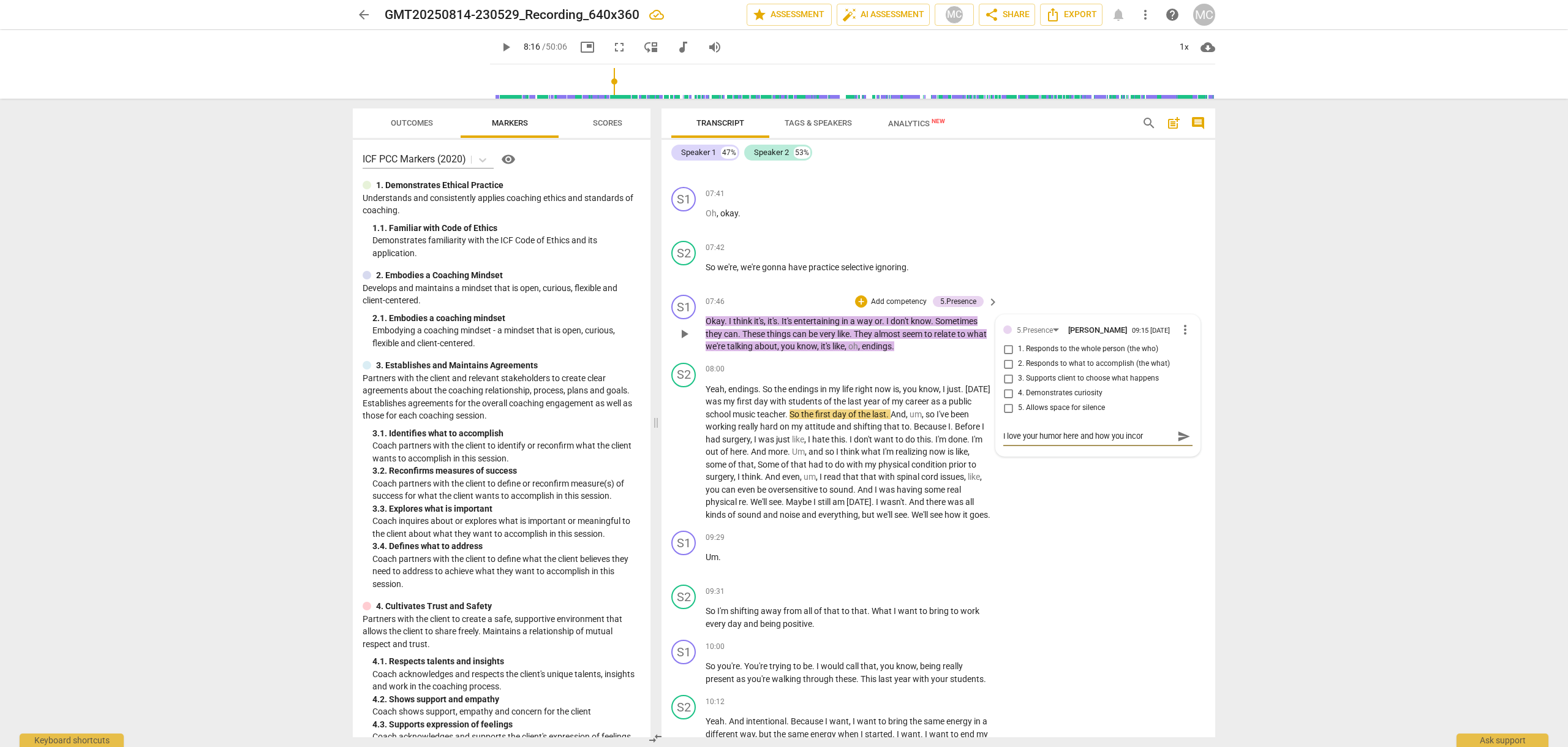
type textarea "I love your humor here and how you incorp"
type textarea "I love your humor here and how you incorpo"
type textarea "I love your humor here and how you incorpor"
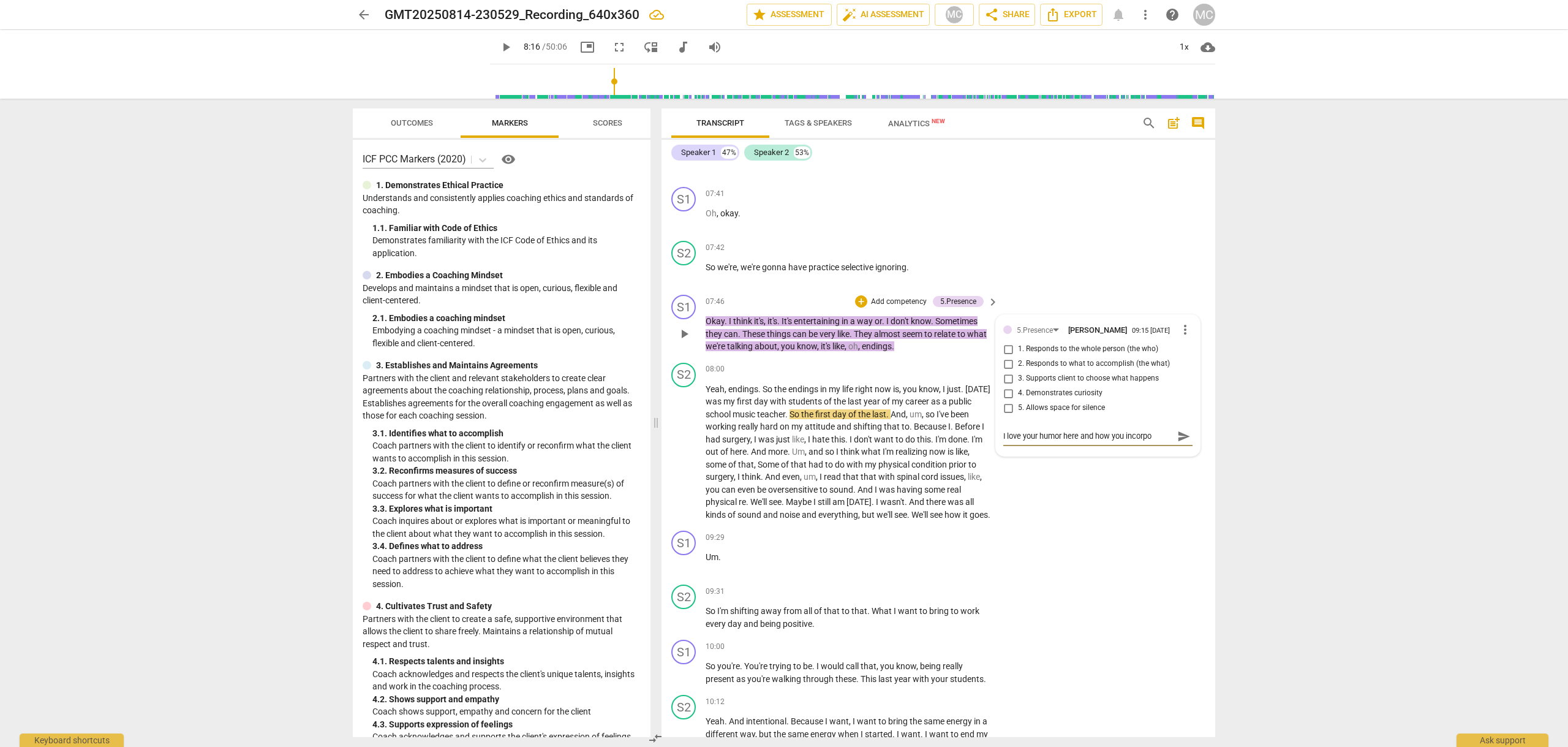
type textarea "I love your humor here and how you incorpor"
type textarea "I love your humor here and how you incorpora"
type textarea "I love your humor here and how you incorporat"
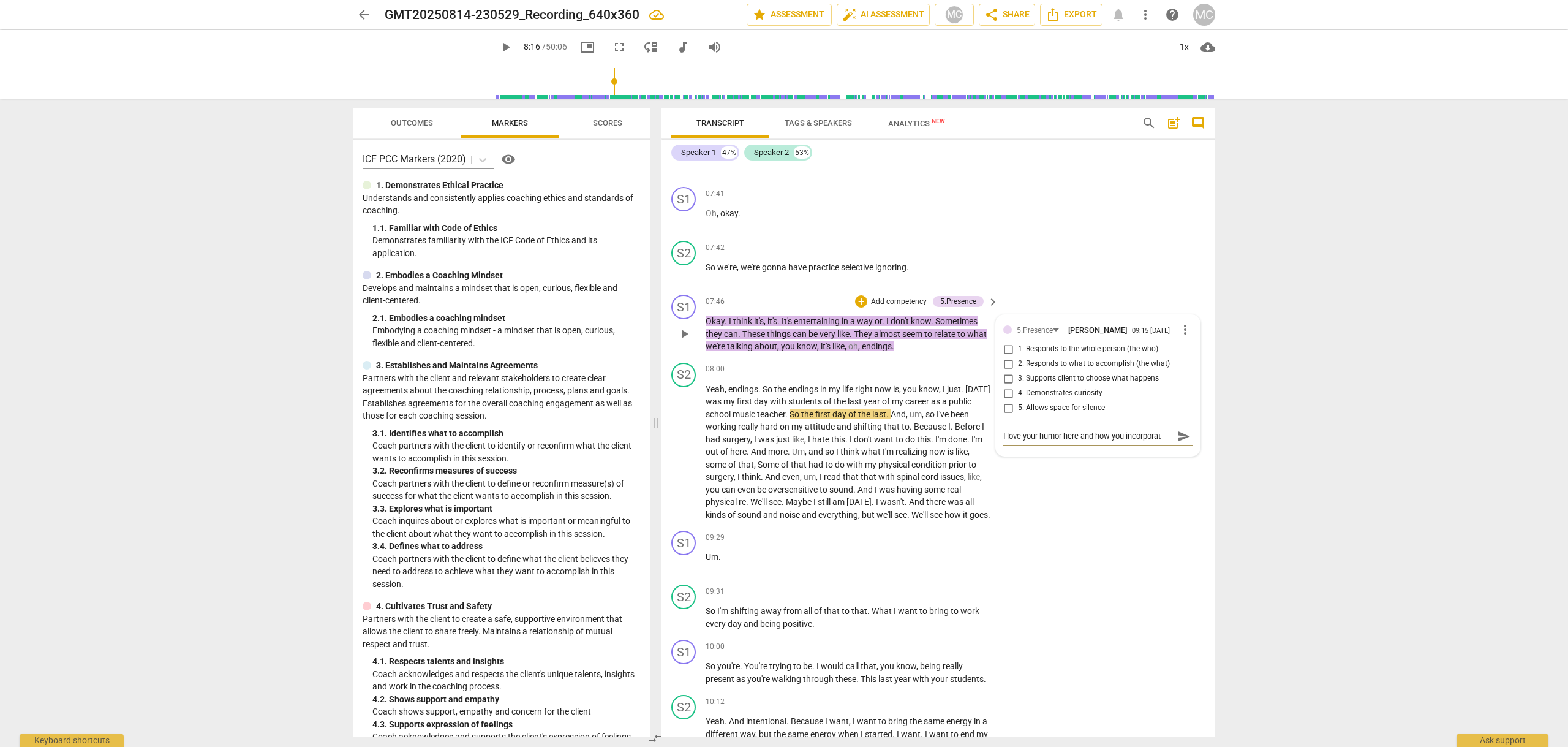
type textarea "I love your humor here and how you incorporate"
type textarea "I love your humor here and how you incorporated"
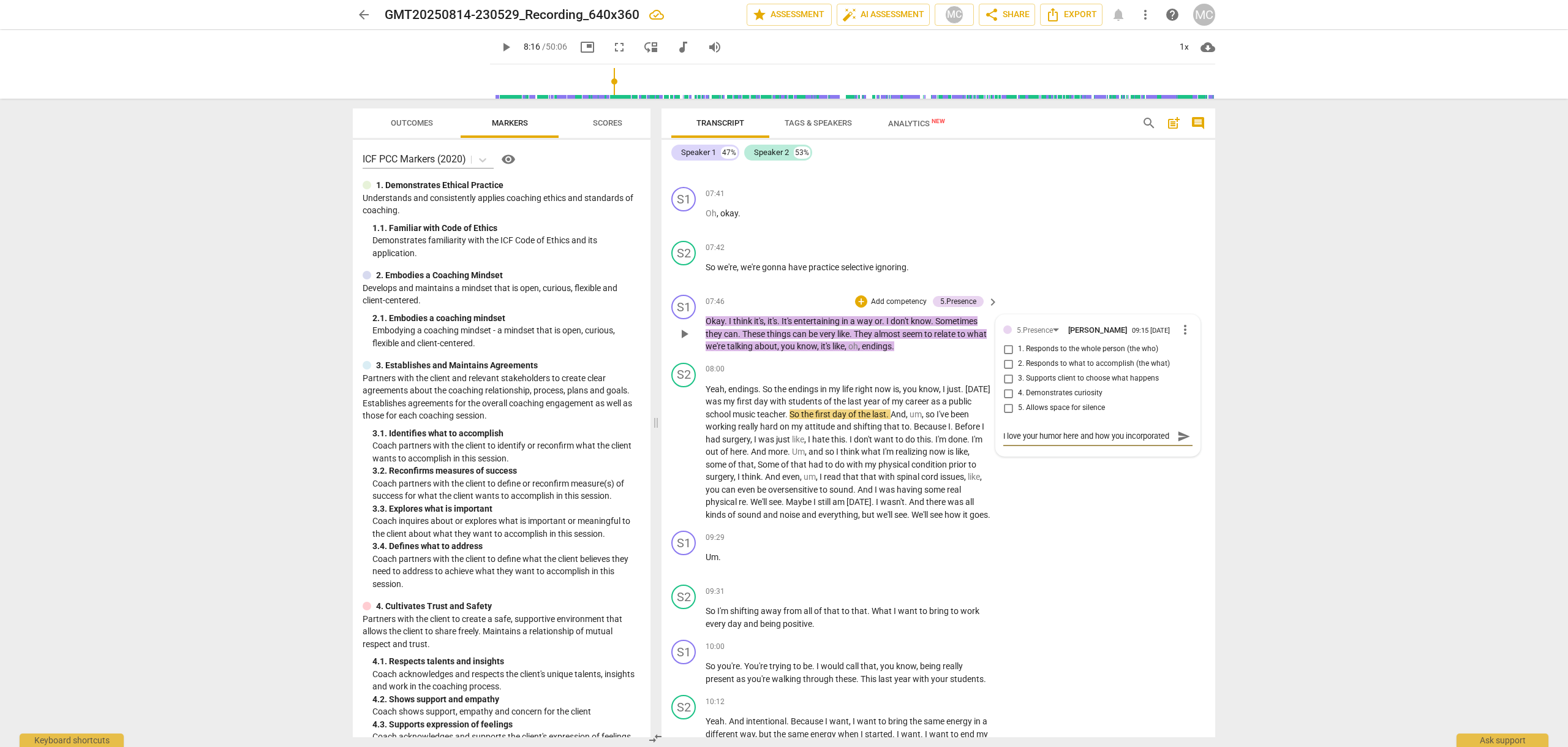
type textarea "I love your humor here and how you incorporated"
type textarea "I love your humor here and how you incorporated t"
type textarea "I love your humor here and how you incorporated th"
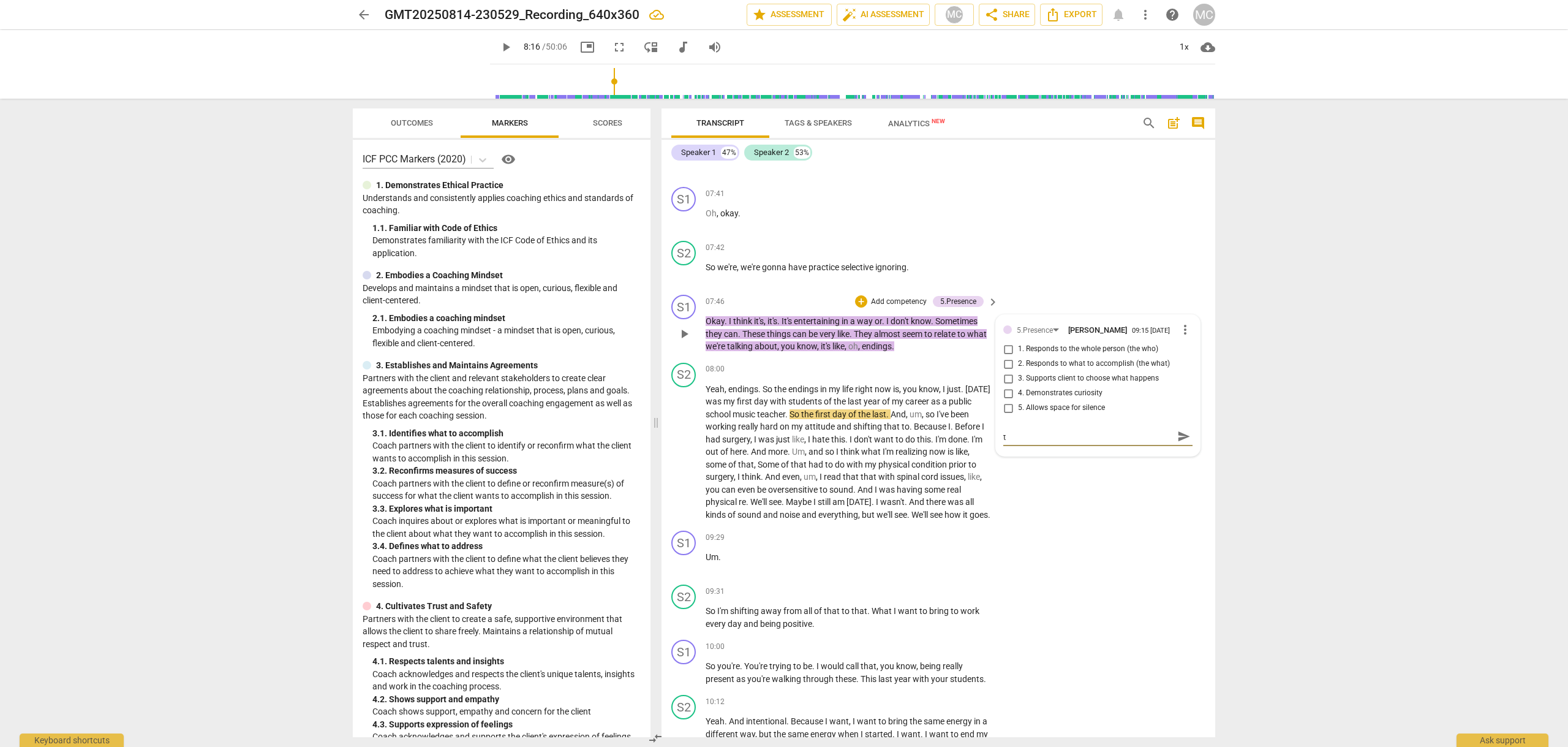
type textarea "I love your humor here and how you incorporated th"
type textarea "I love your humor here and how you incorporated the"
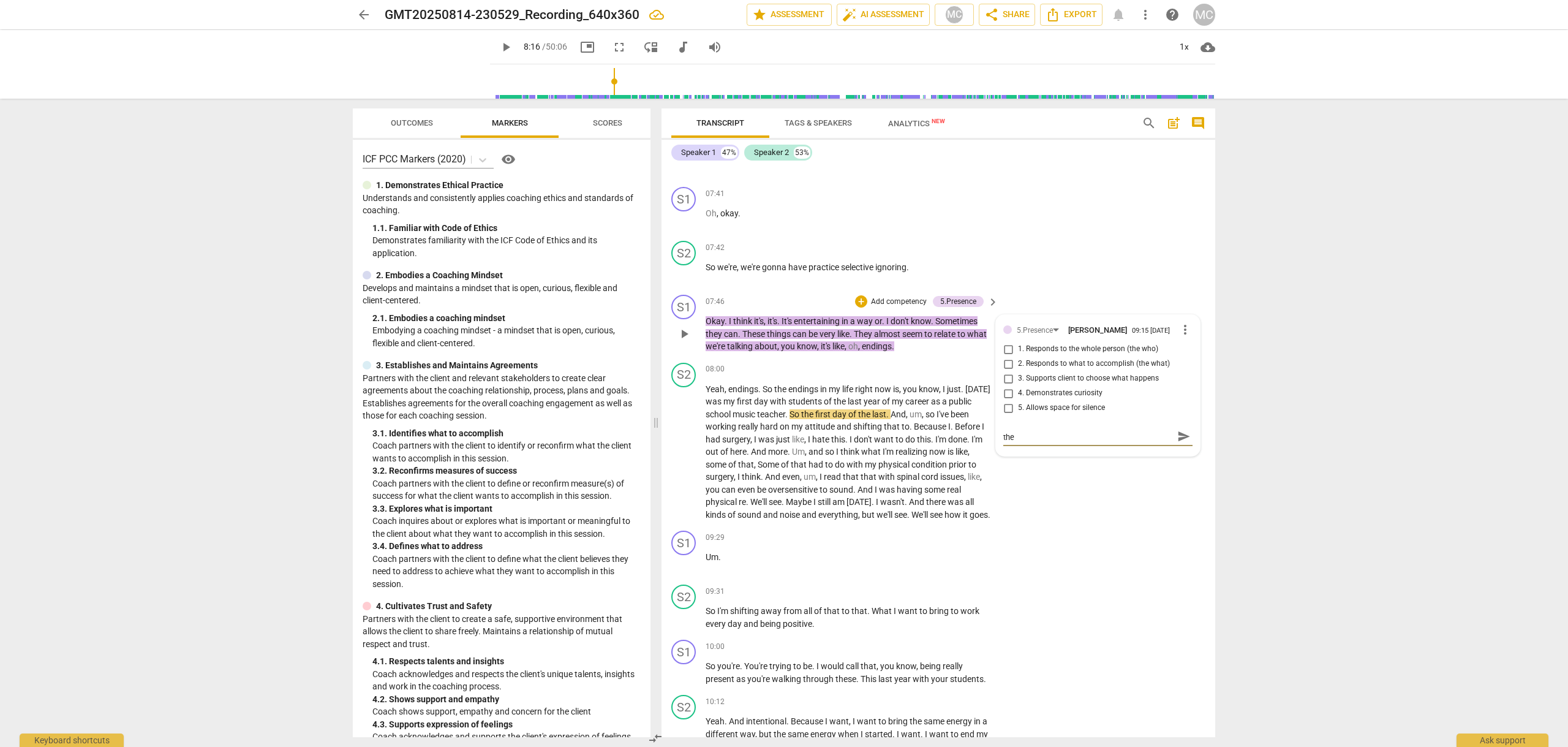
type textarea "I love your humor here and how you incorporated the c"
type textarea "I love your humor here and how you incorporated the ca"
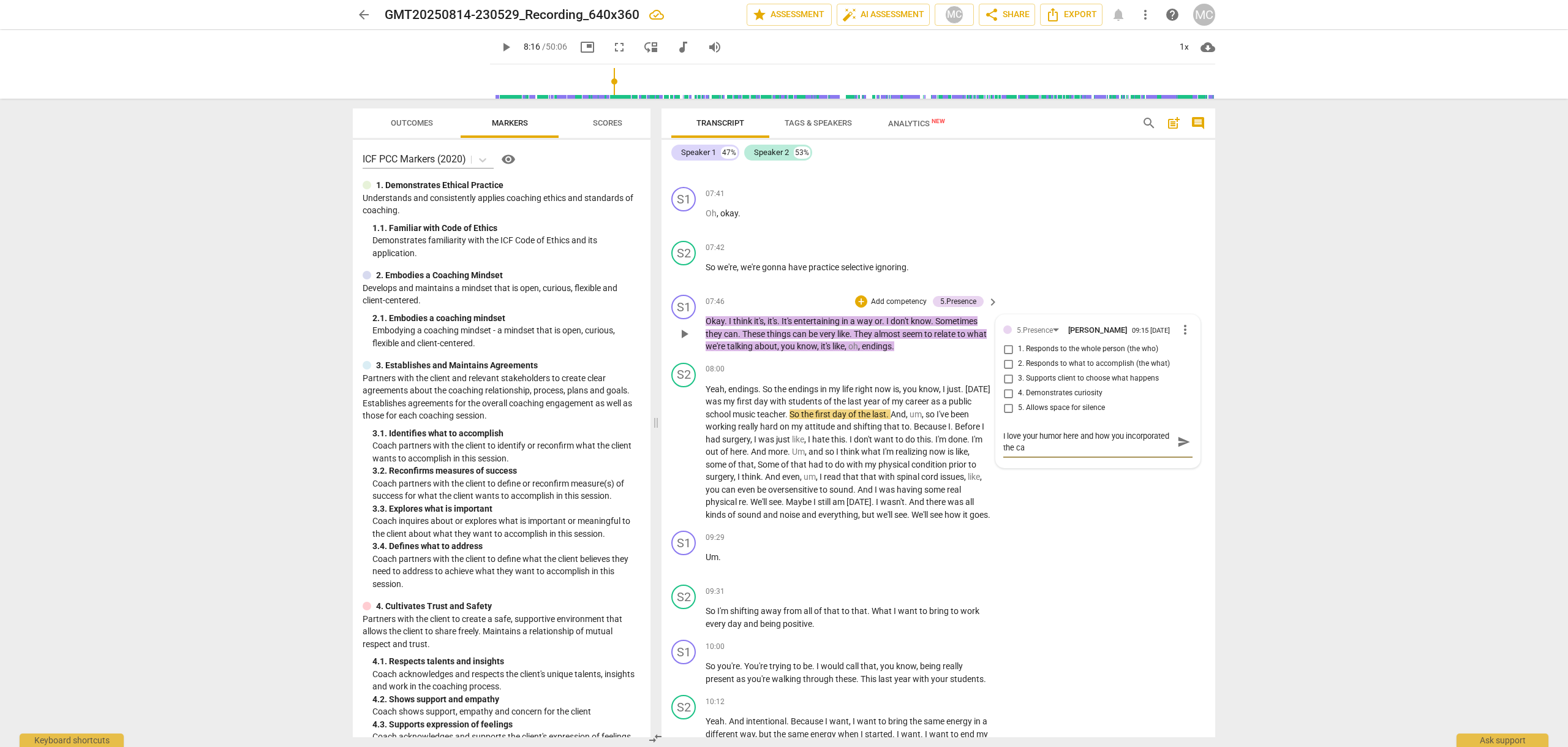
type textarea "I love your humor here and how you incorporated the cat"
type textarea "I love your humor here and how you incorporated the cat i"
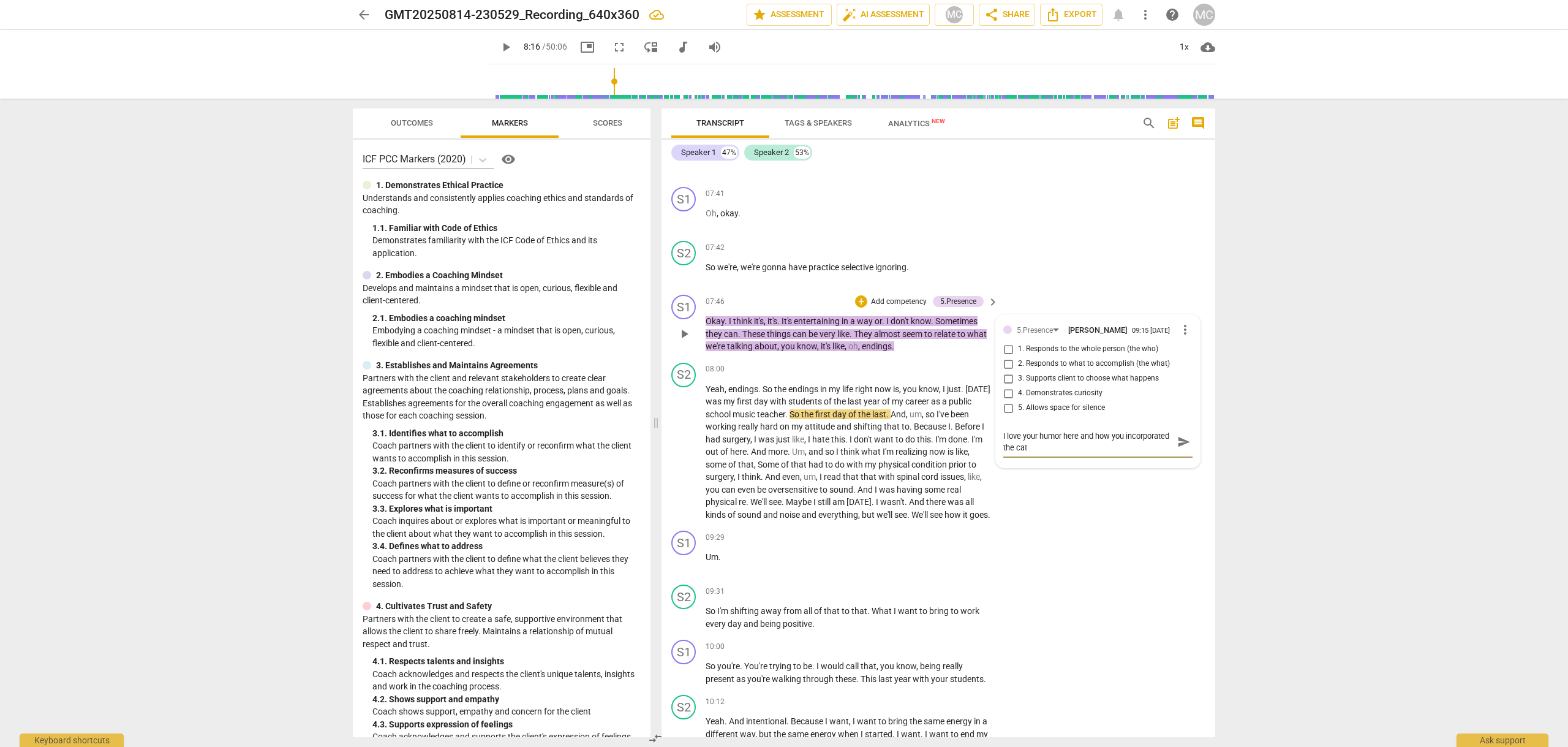
type textarea "I love your humor here and how you incorporated the cat i"
type textarea "I love your humor here and how you incorporated the cat in"
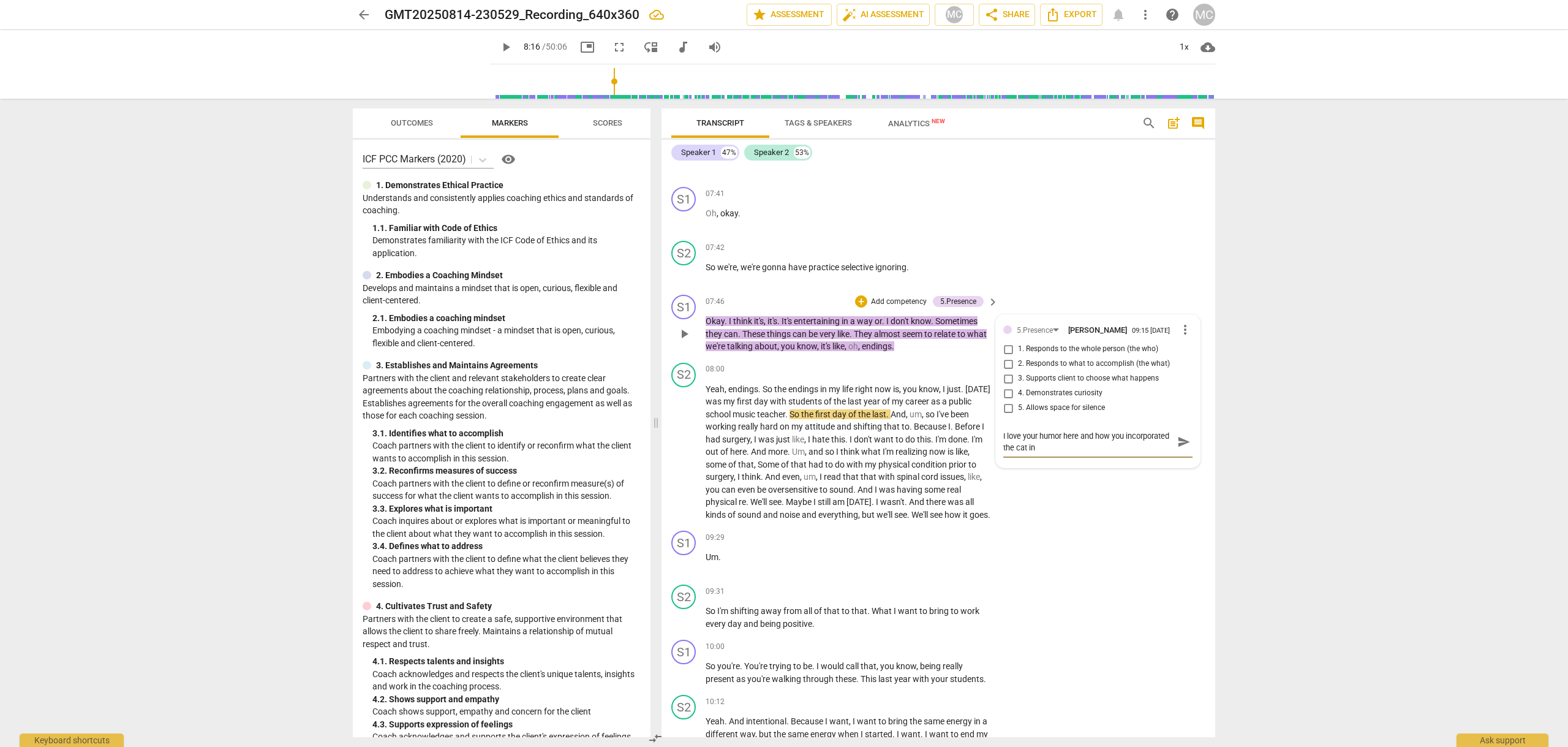
type textarea "I love your humor here and how you incorporated the cat in t"
type textarea "I love your humor here and how you incorporated the cat in th"
type textarea "I love your humor here and how you incorporated the cat in the"
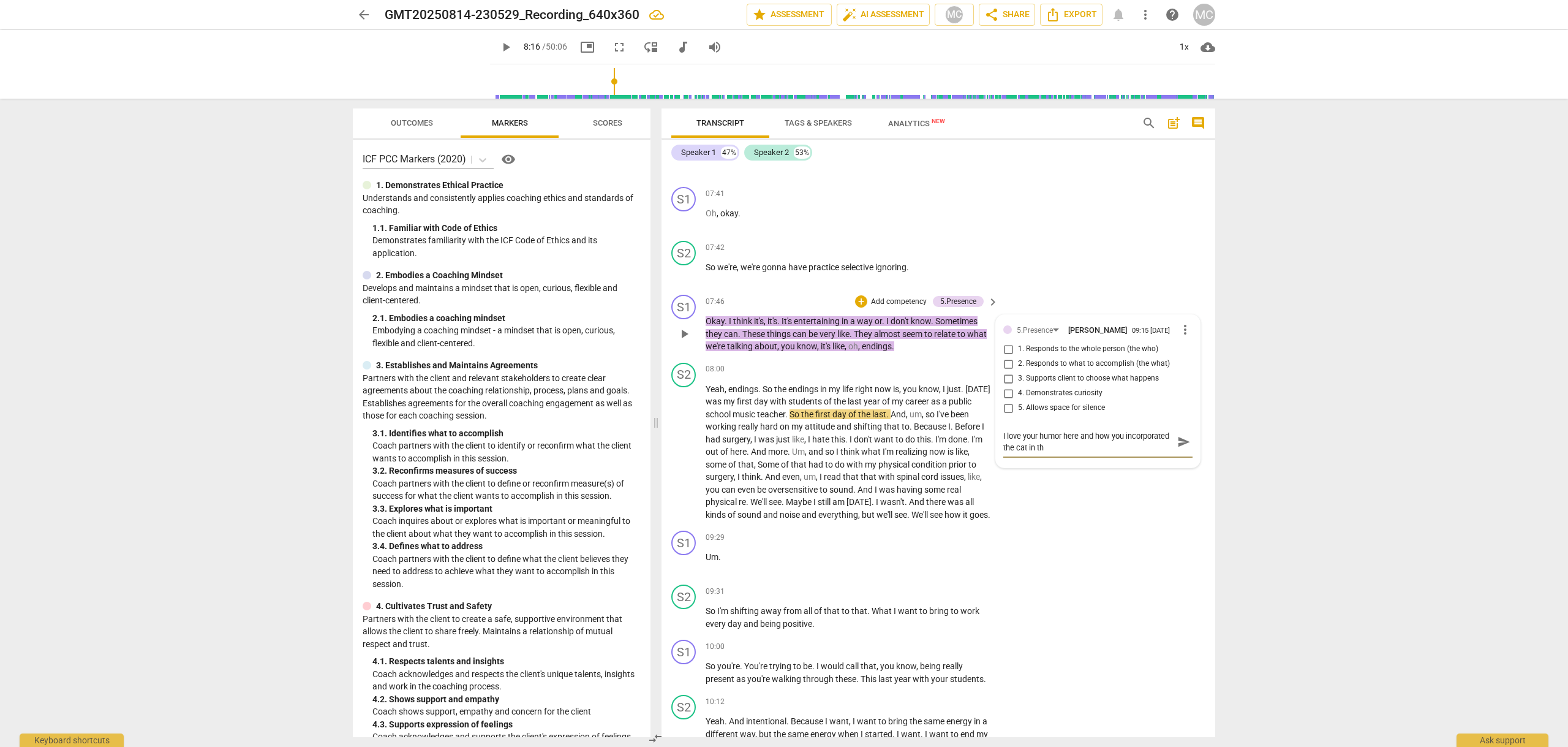
type textarea "I love your humor here and how you incorporated the cat in the"
type textarea "I love your humor here and how you incorporated the cat in the c"
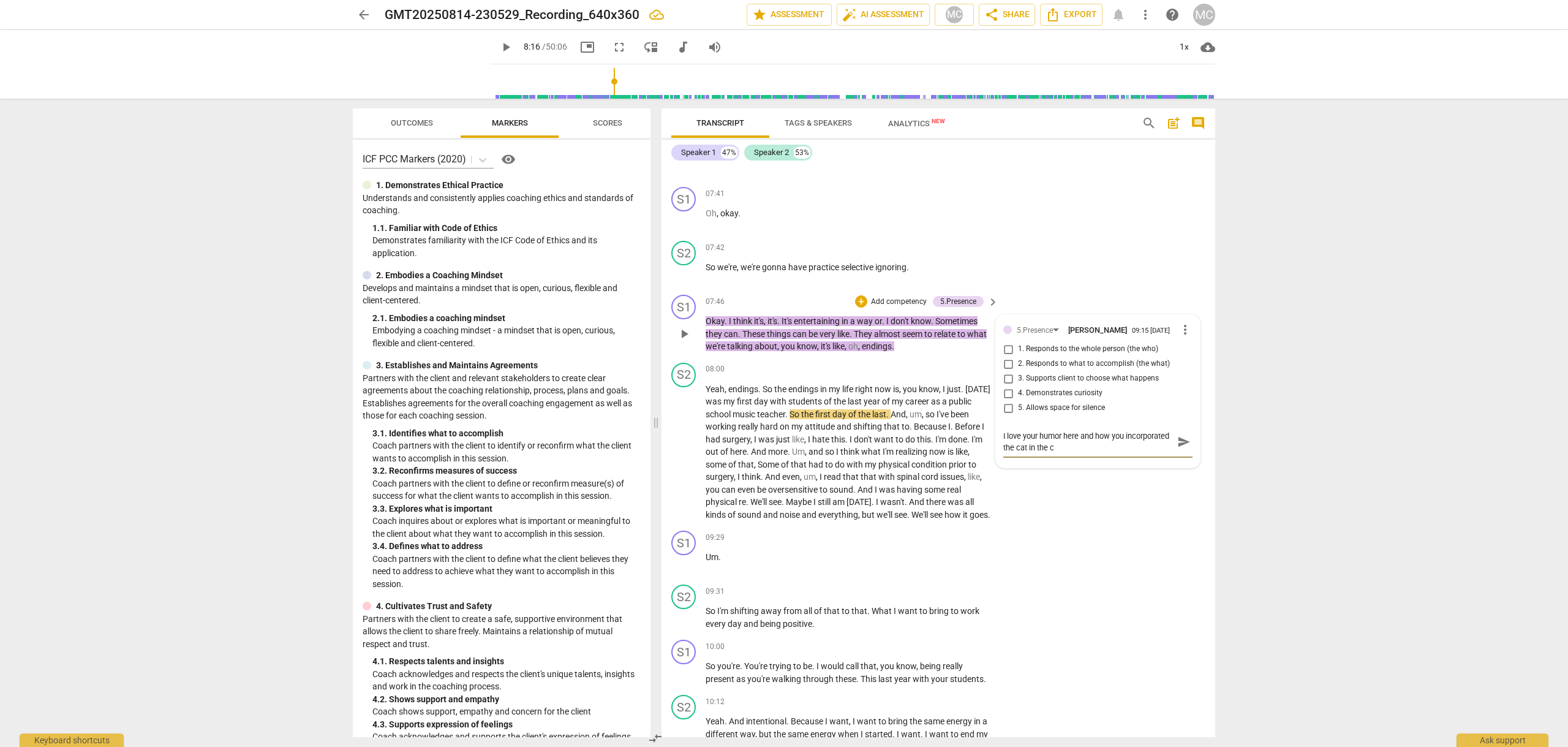
type textarea "I love your humor here and how you incorporated the cat in the co"
type textarea "I love your humor here and how you incorporated the cat in the con"
type textarea "I love your humor here and how you incorporated the cat in the conv"
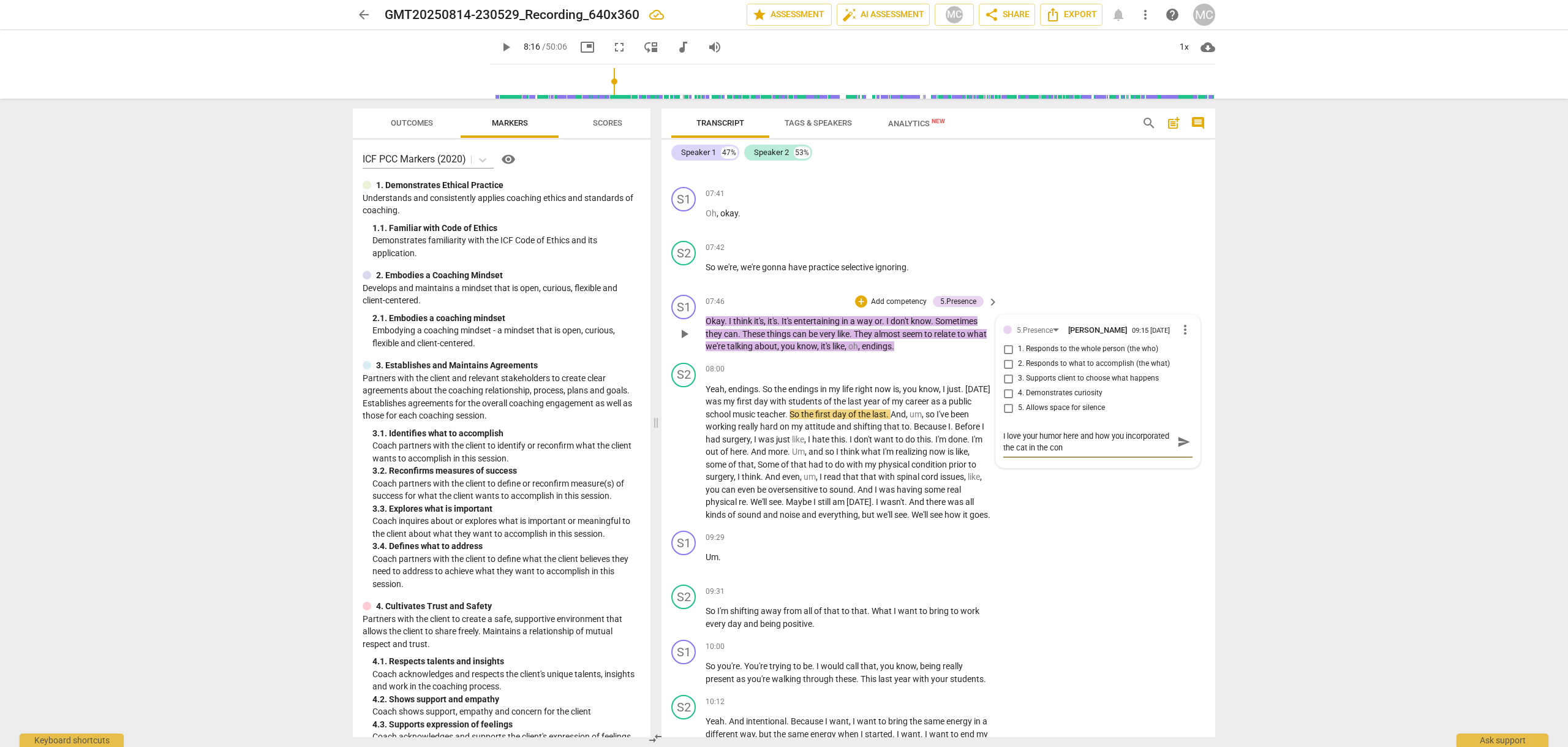
type textarea "I love your humor here and how you incorporated the cat in the conv"
type textarea "I love your humor here and how you incorporated the cat in the conve"
type textarea "I love your humor here and how you incorporated the cat in the conver"
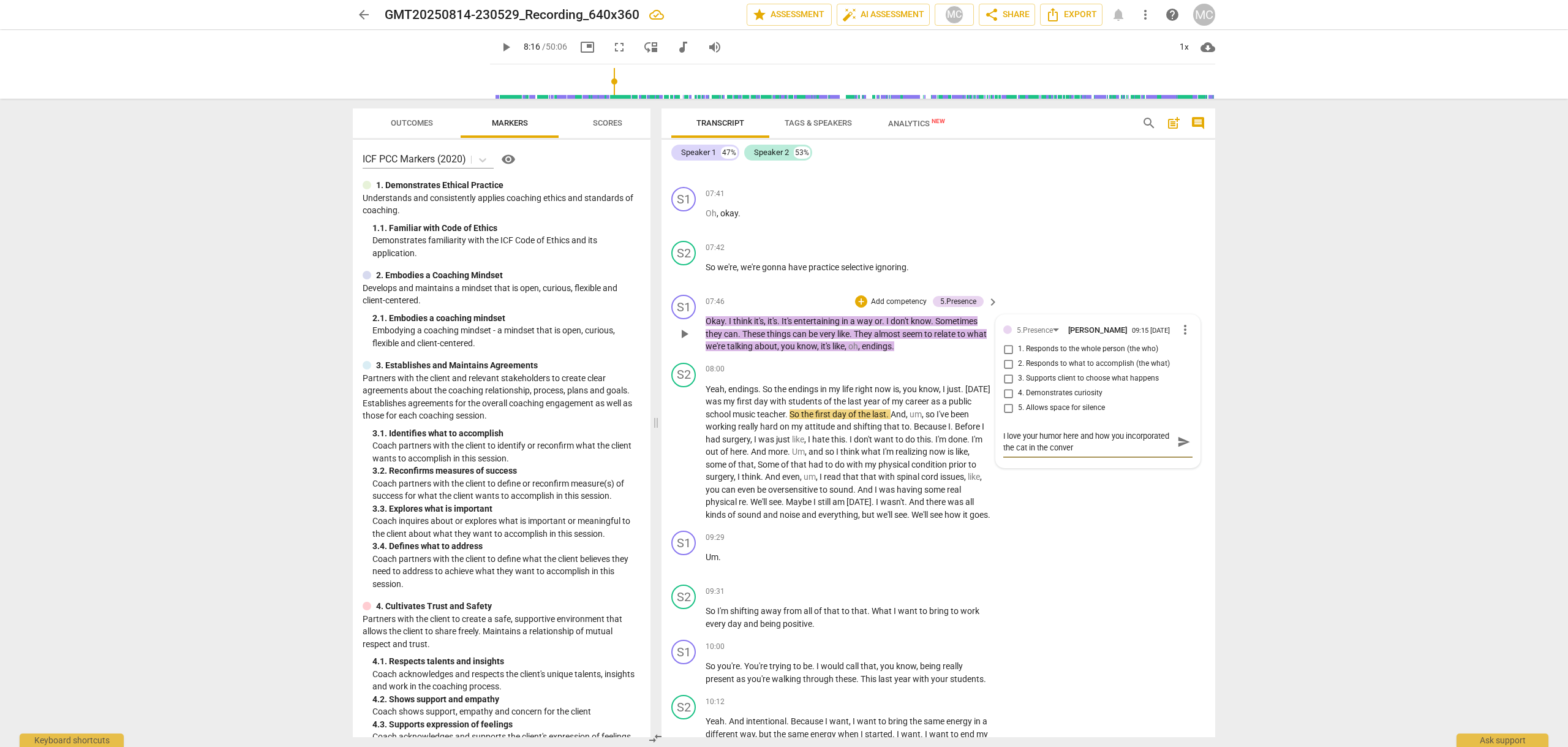
type textarea "I love your humor here and how you incorporated the cat in the convers"
type textarea "I love your humor here and how you incorporated the cat in the conversa"
type textarea "I love your humor here and how you incorporated the cat in the conversat"
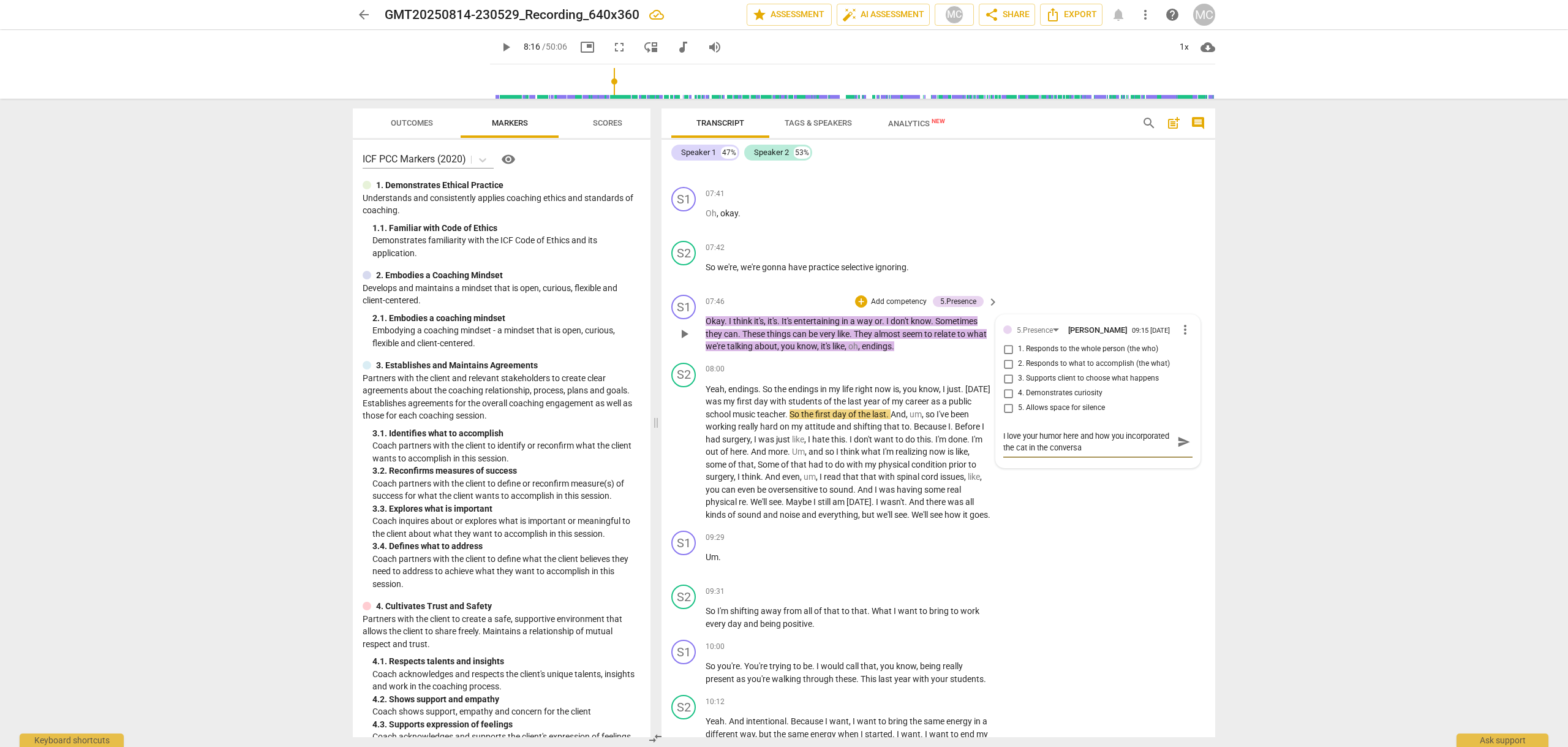
type textarea "I love your humor here and how you incorporated the cat in the conversat"
type textarea "I love your humor here and how you incorporated the cat in the conversati"
type textarea "I love your humor here and how you incorporated the cat in the conversatio"
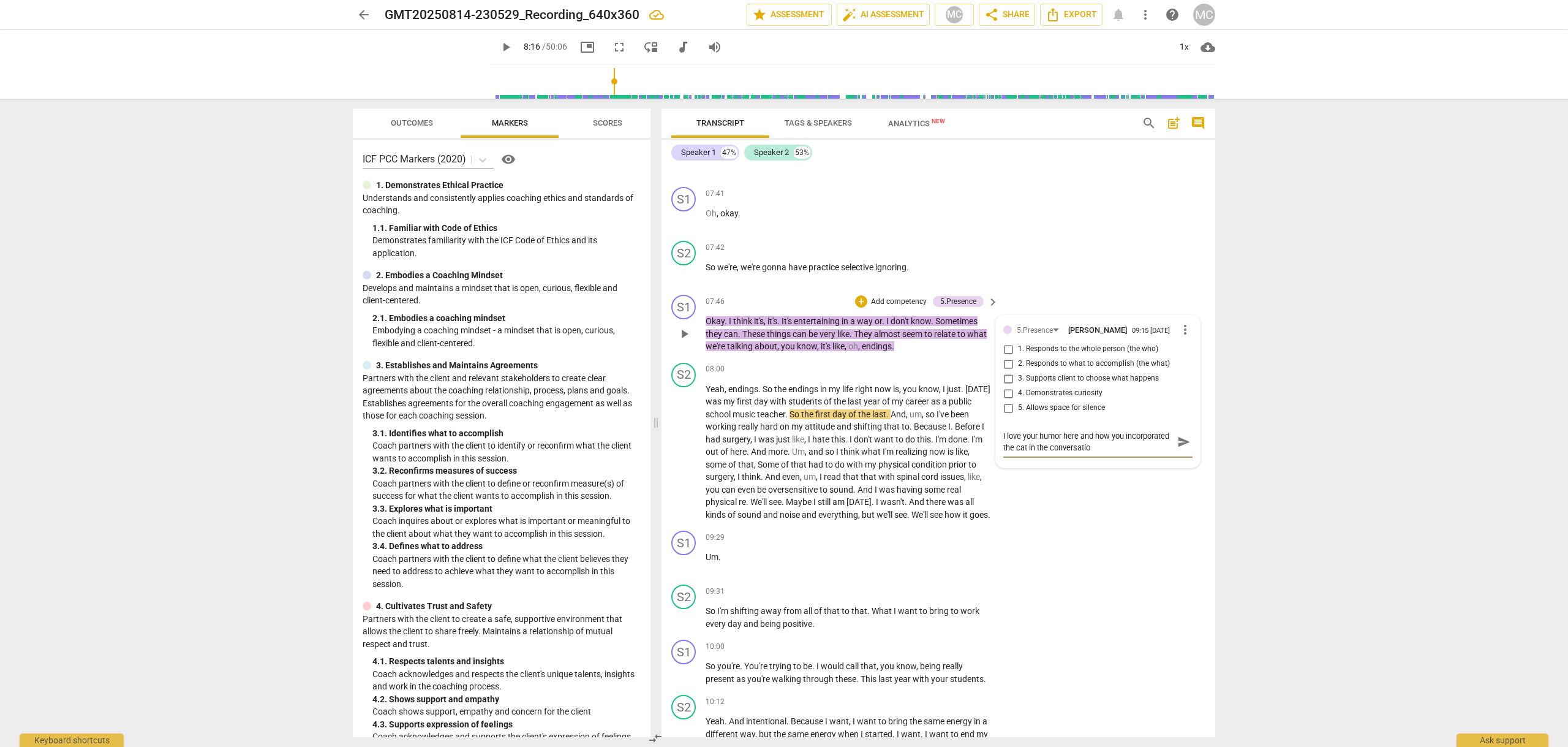
type textarea "I love your humor here and how you incorporated the cat in the conversation"
type textarea "I love your humor here and how you incorporated the cat in the conversation :"
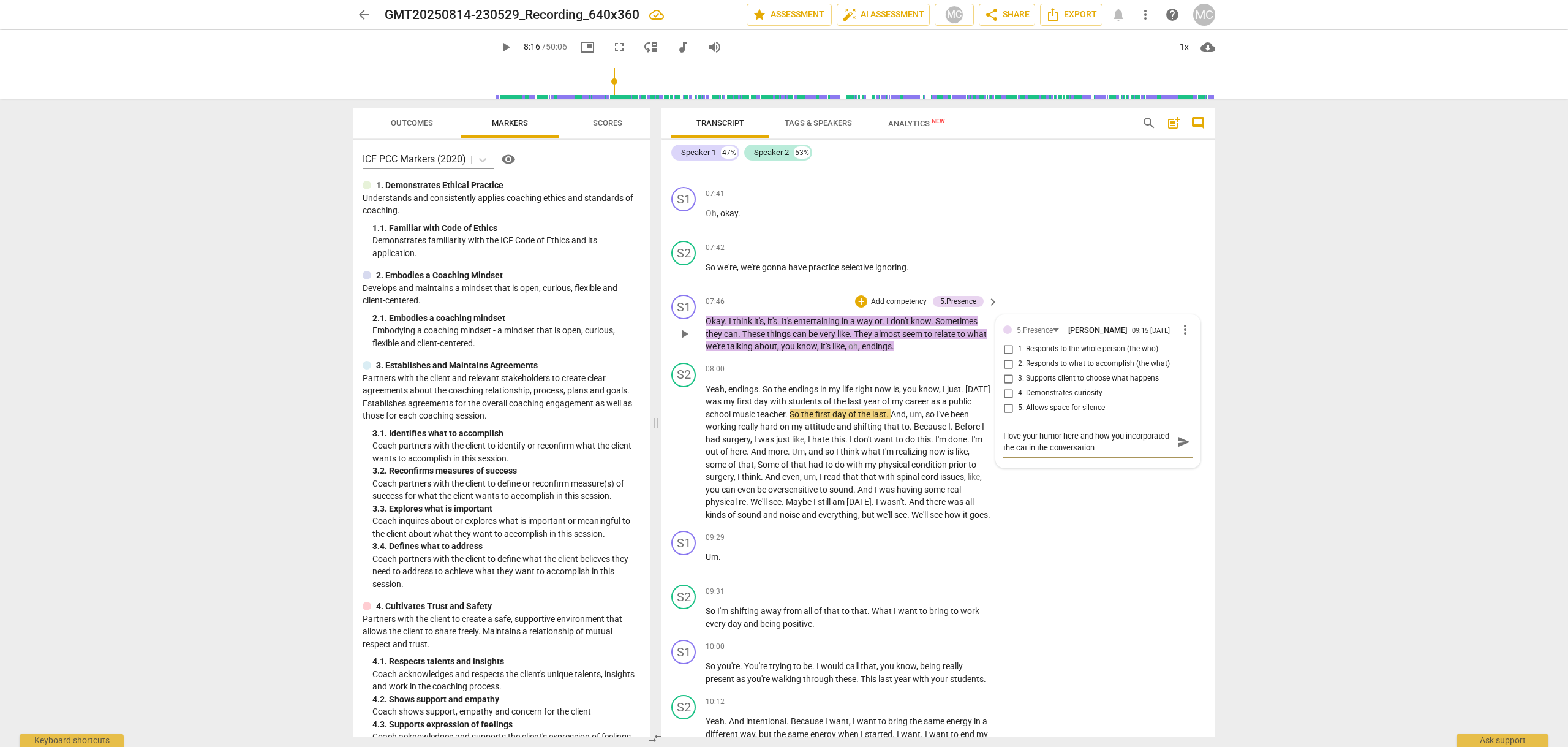
type textarea "I love your humor here and how you incorporated the cat in the conversation :"
type textarea "I love your humor here and how you incorporated the cat in the conversation :)"
click at [1177, 447] on span "send" at bounding box center [1184, 442] width 13 height 13
click at [1179, 486] on div "S2 play_arrow pause 08:00 + Add competency keyboard_arrow_right Yeah , endings …" at bounding box center [938, 442] width 554 height 169
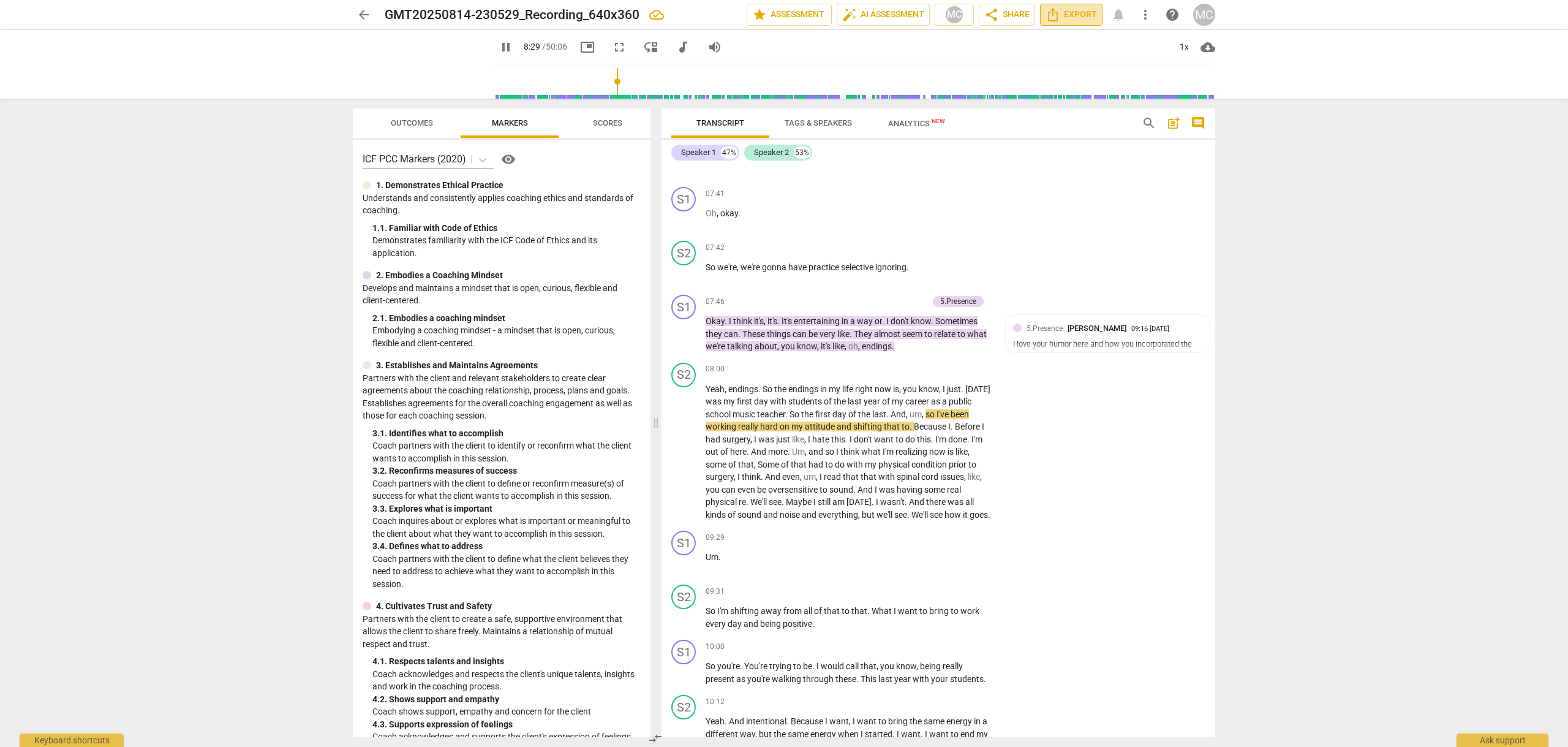
click at [1079, 12] on span "Export" at bounding box center [1072, 14] width 52 height 14
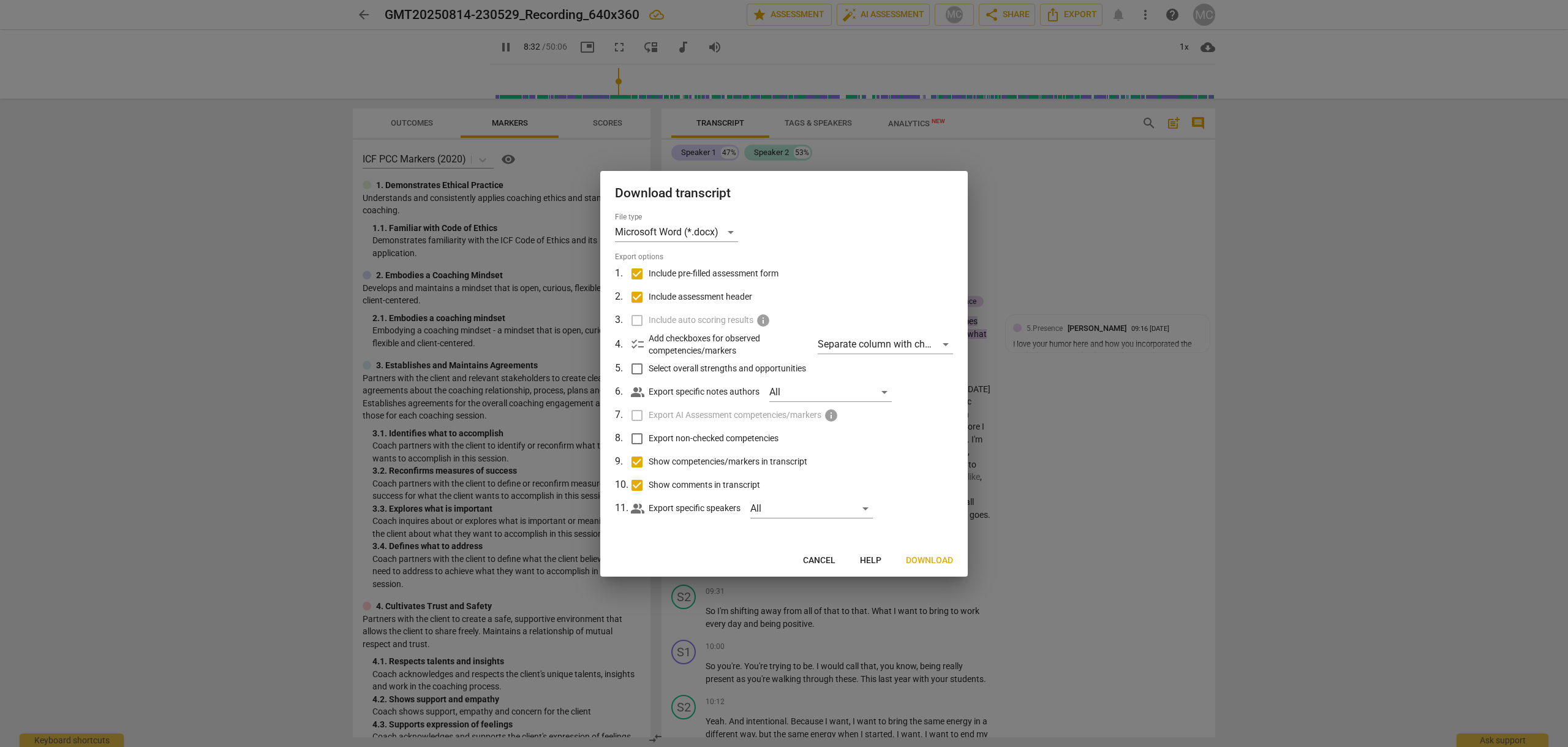
click at [935, 559] on span "Download" at bounding box center [929, 561] width 47 height 12
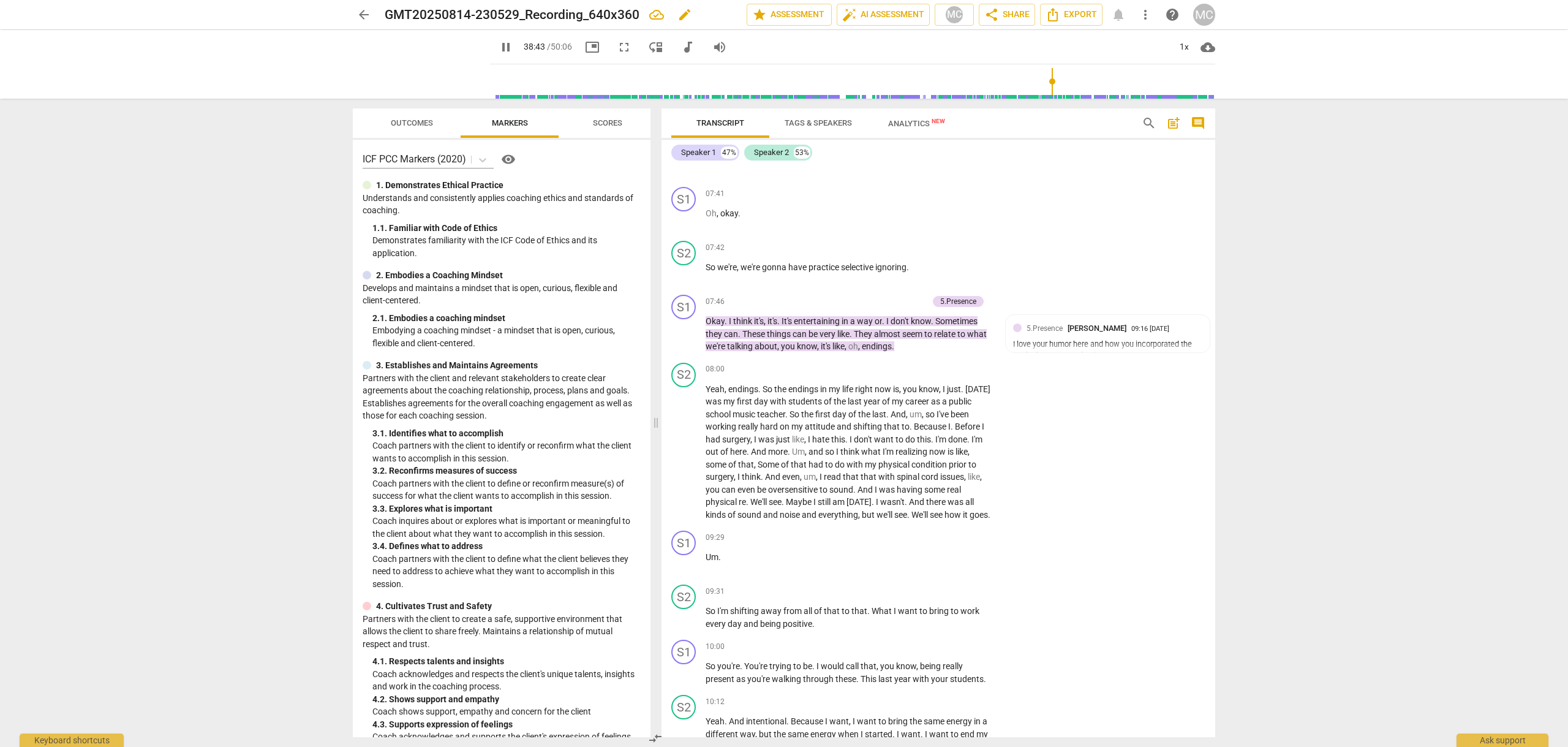
type input "2324"
